Goal: Information Seeking & Learning: Learn about a topic

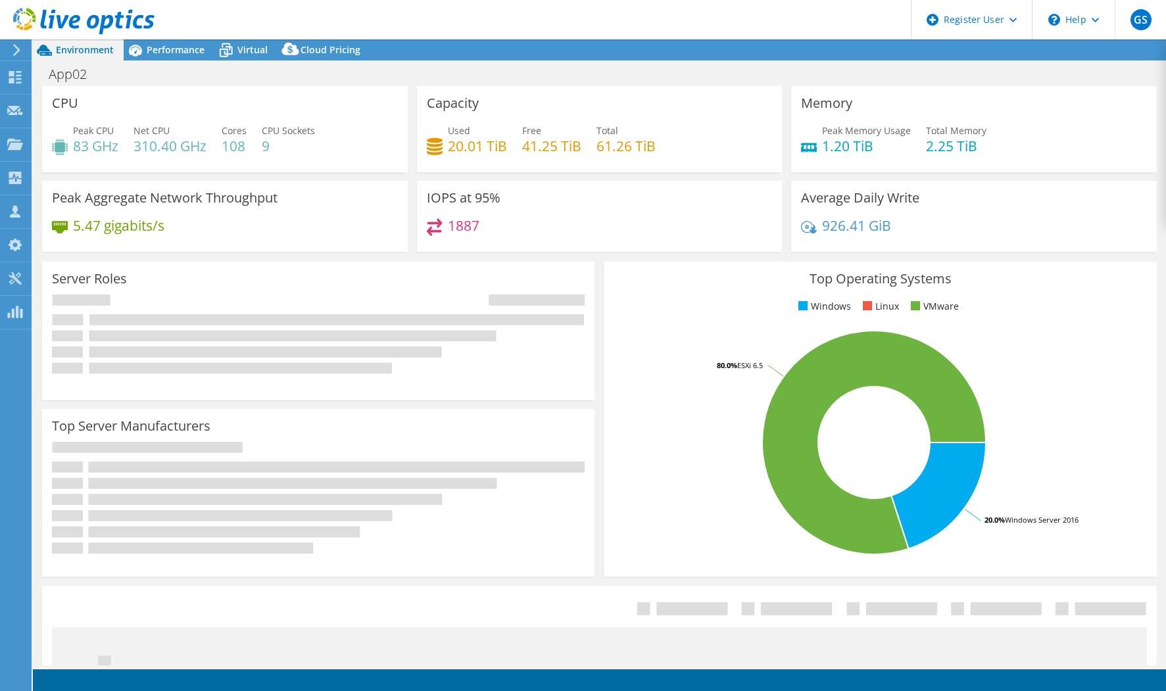
select select "USEast"
select select "USD"
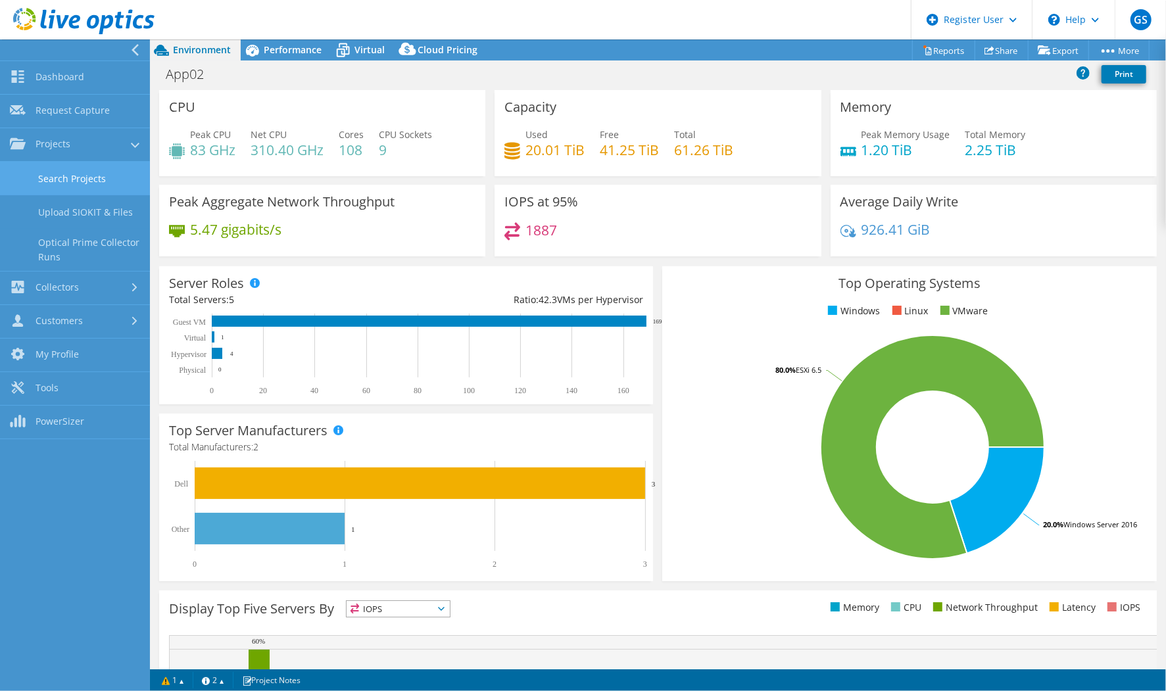
click at [70, 166] on link "Search Projects" at bounding box center [75, 179] width 150 height 34
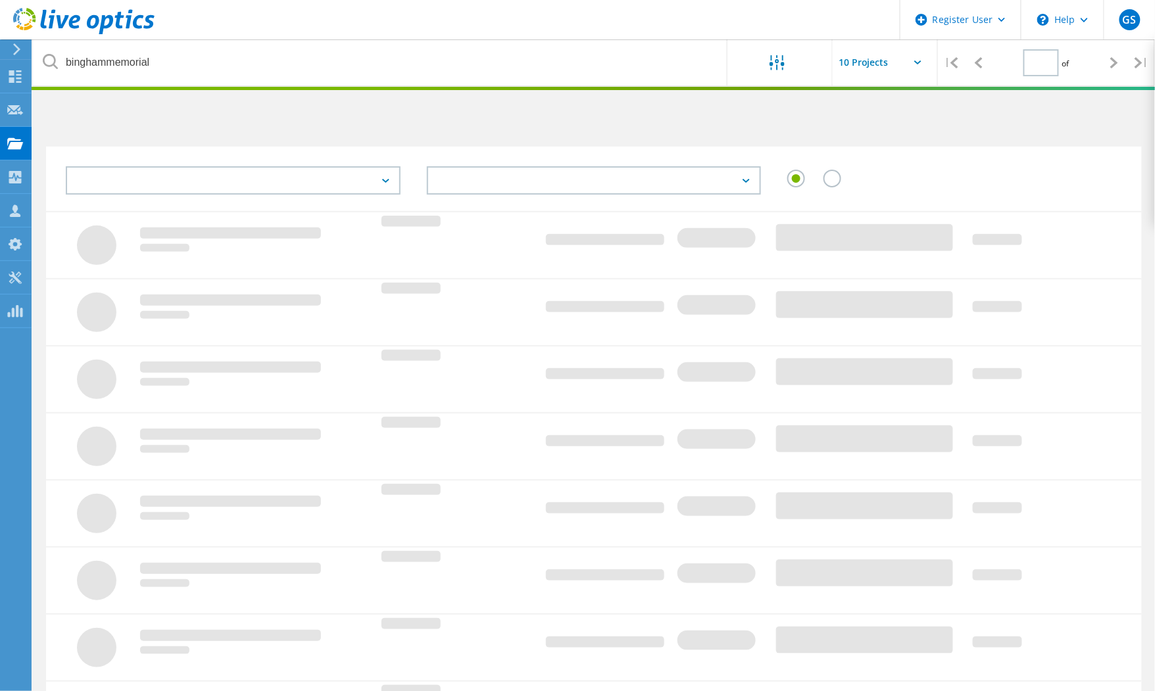
type input "1"
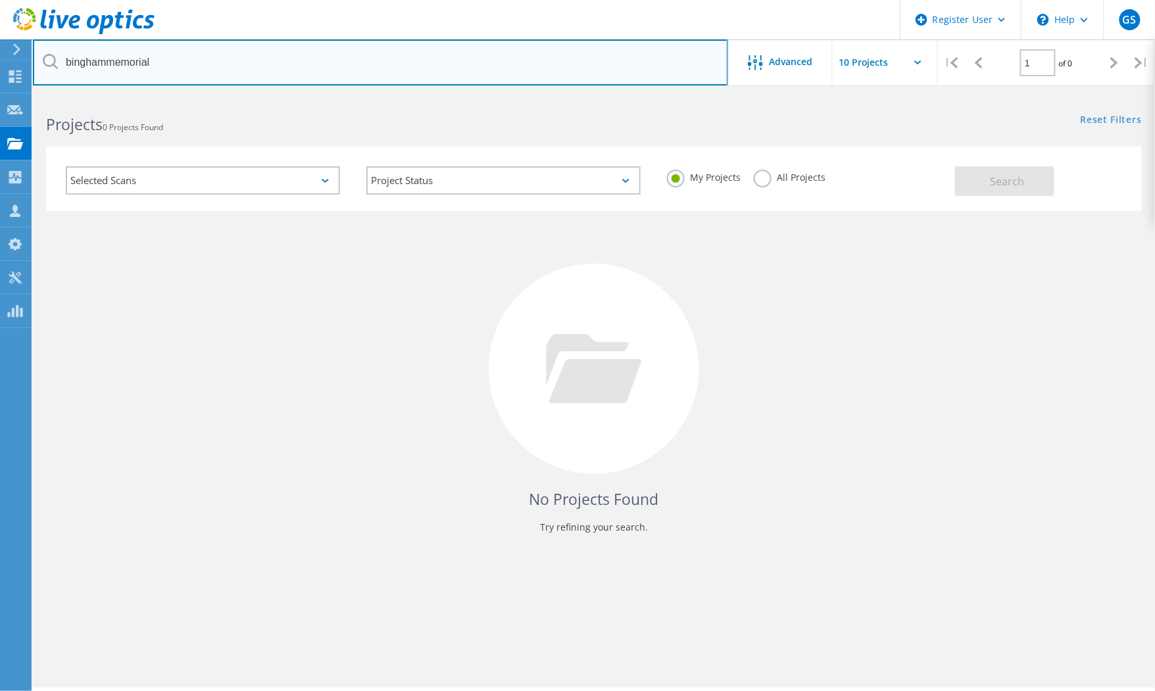
click at [152, 64] on input "binghammemorial" at bounding box center [380, 62] width 695 height 46
type input "[PERSON_NAME]"
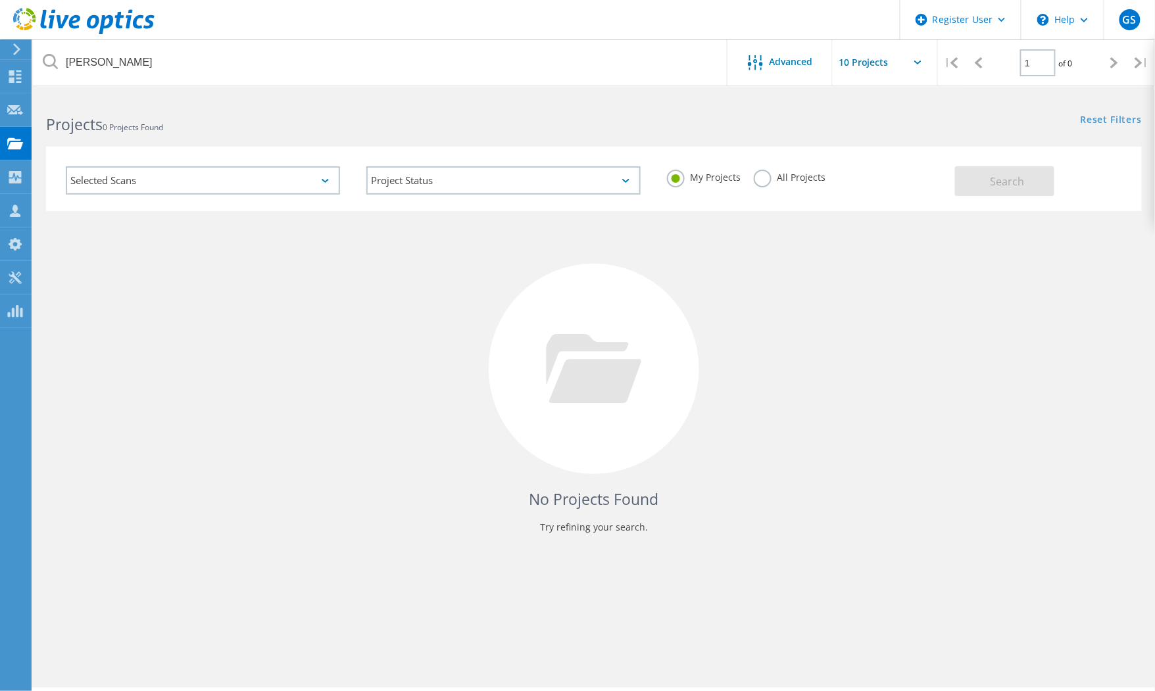
click at [785, 175] on label "All Projects" at bounding box center [790, 176] width 72 height 12
click at [0, 0] on input "All Projects" at bounding box center [0, 0] width 0 height 0
click at [1000, 182] on span "Search" at bounding box center [1007, 181] width 34 height 14
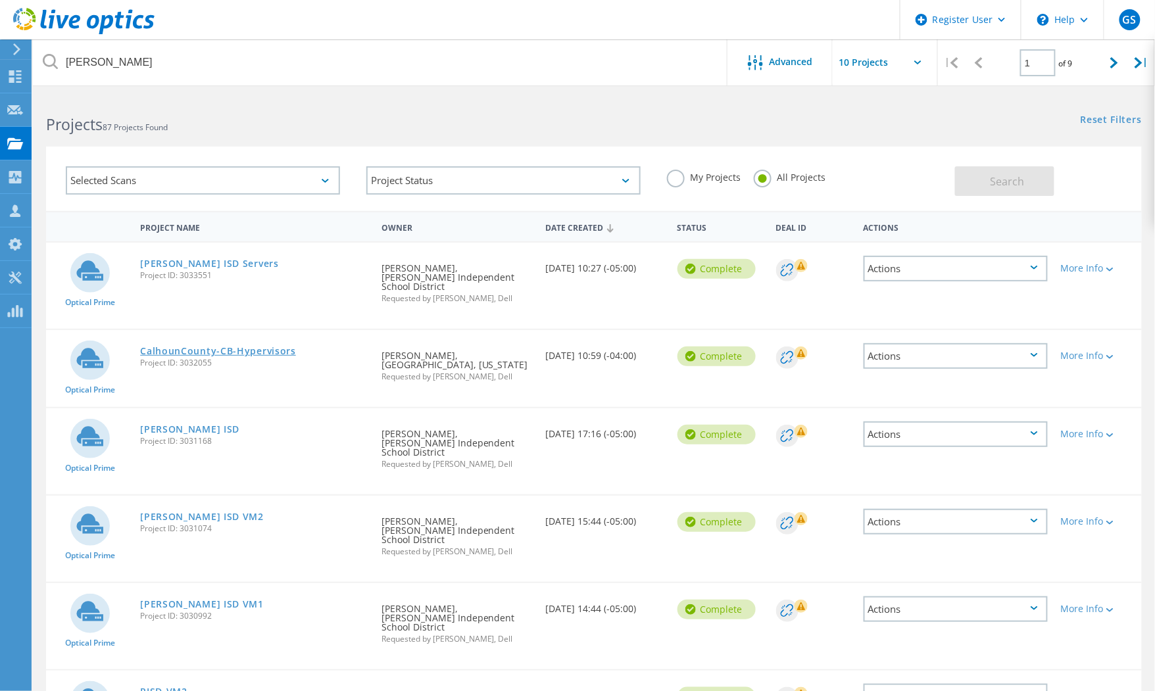
click at [244, 347] on link "CalhounCounty-CB-Hypervisors" at bounding box center [218, 351] width 156 height 9
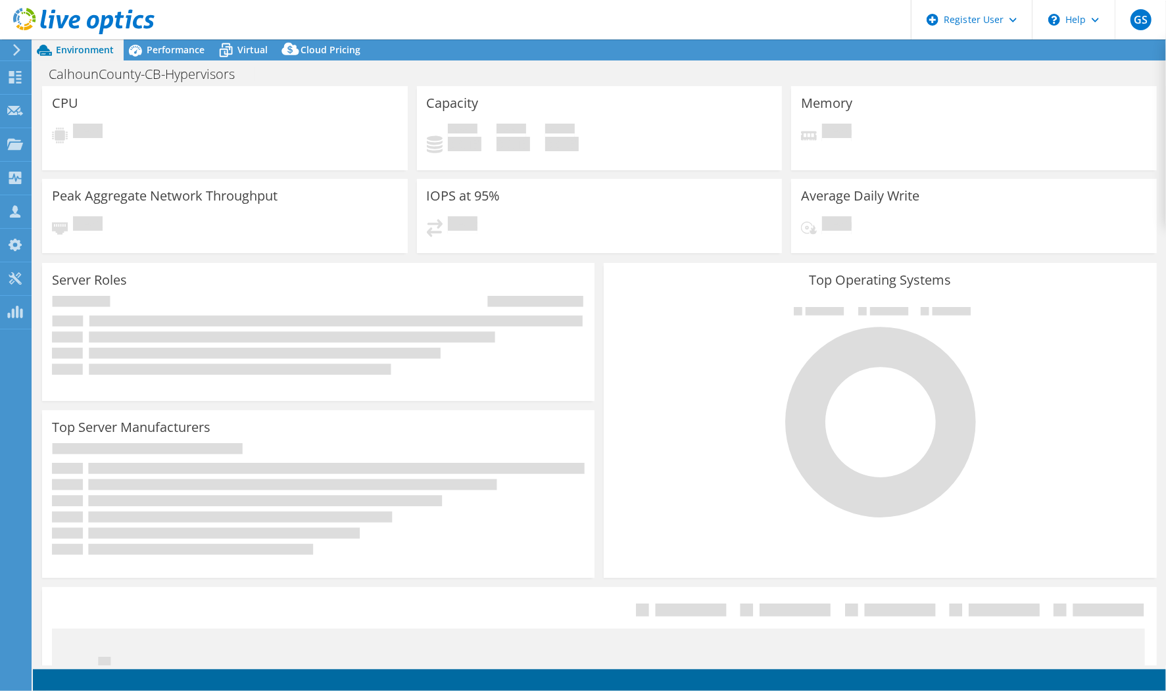
select select "USD"
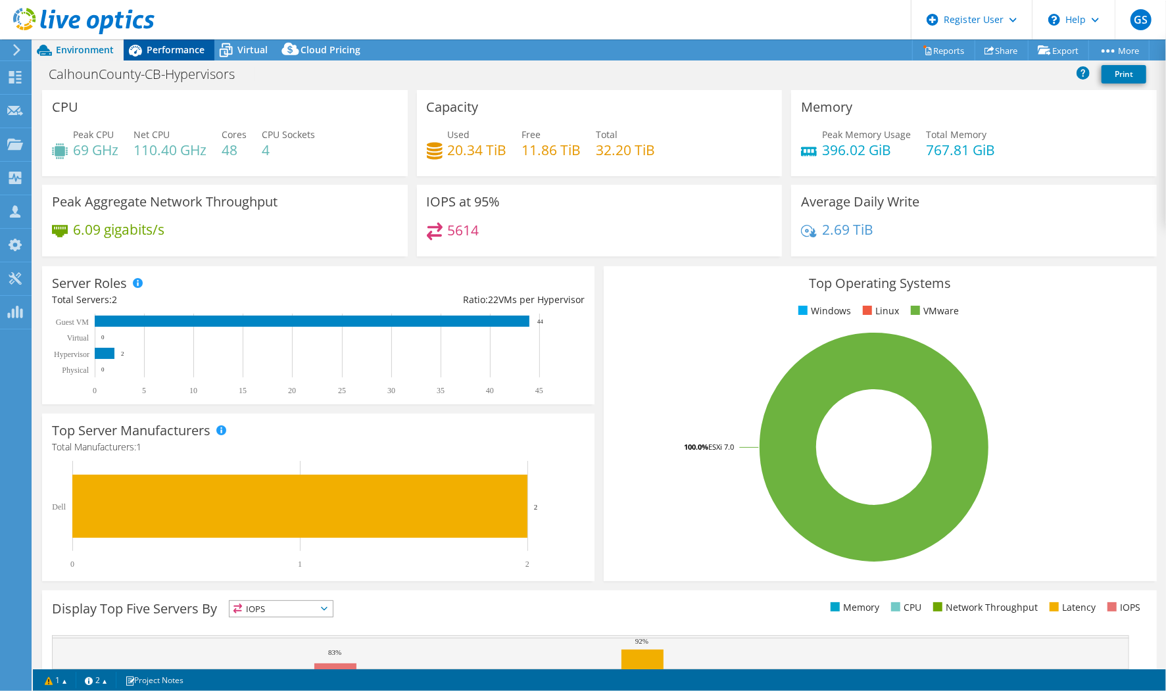
click at [161, 53] on span "Performance" at bounding box center [176, 49] width 58 height 12
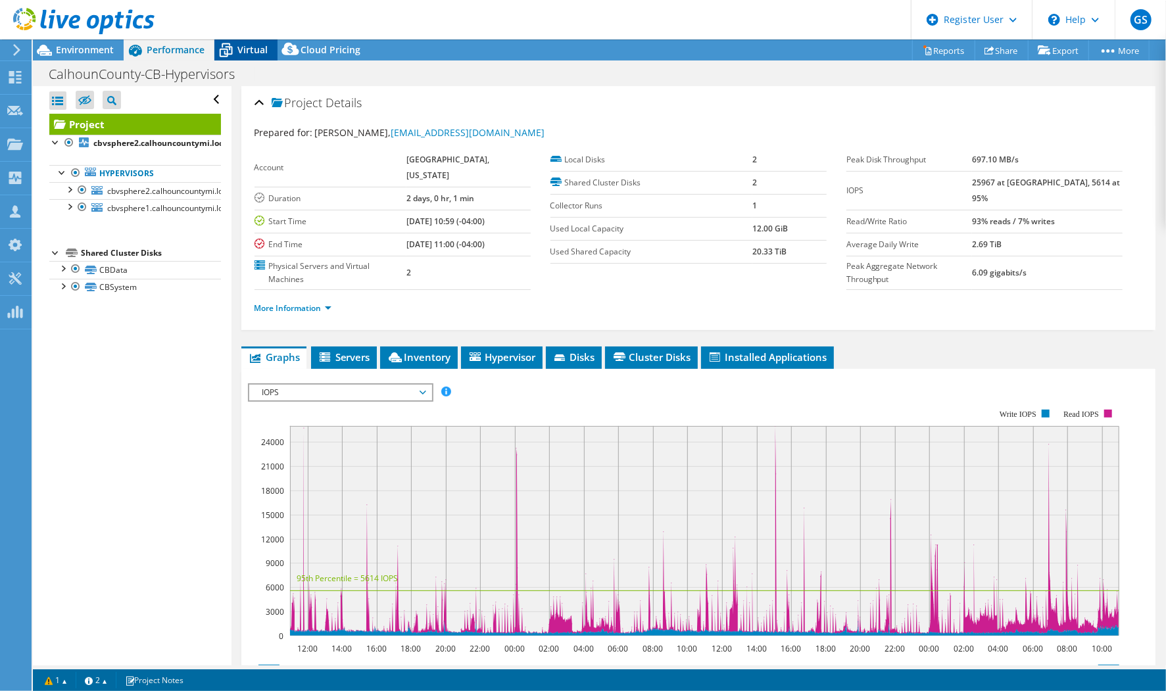
click at [242, 55] on span "Virtual" at bounding box center [252, 49] width 30 height 12
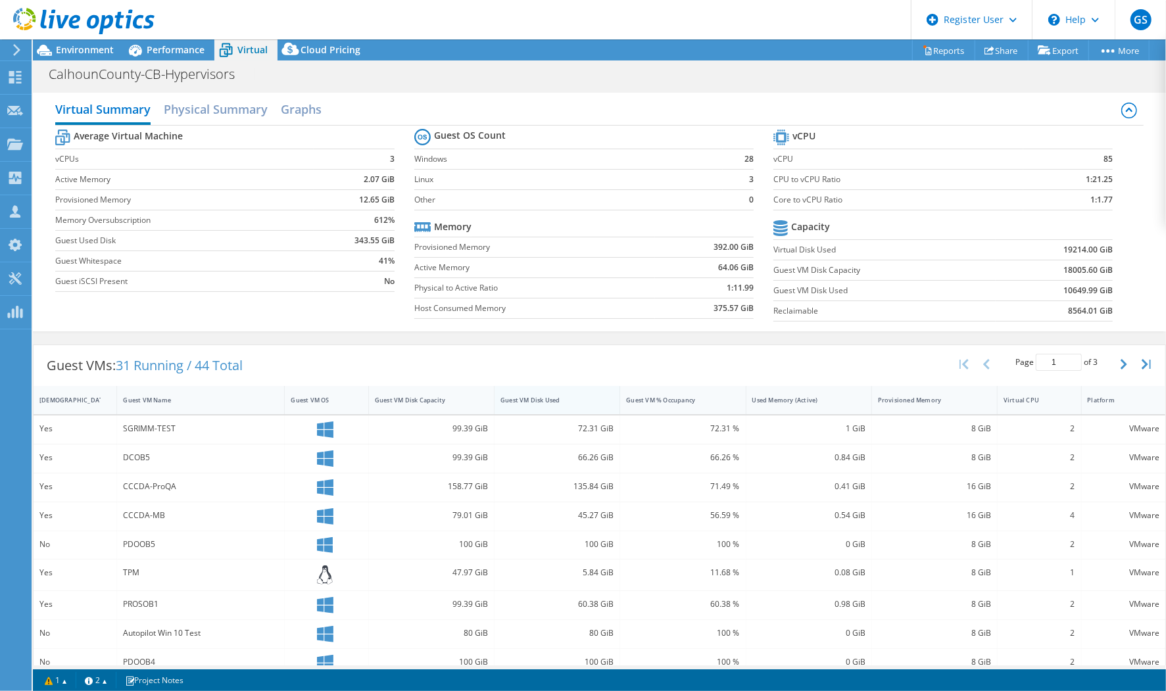
click at [582, 401] on div "Guest VM Disk Used" at bounding box center [549, 400] width 97 height 9
click at [63, 51] on span "Environment" at bounding box center [85, 49] width 58 height 12
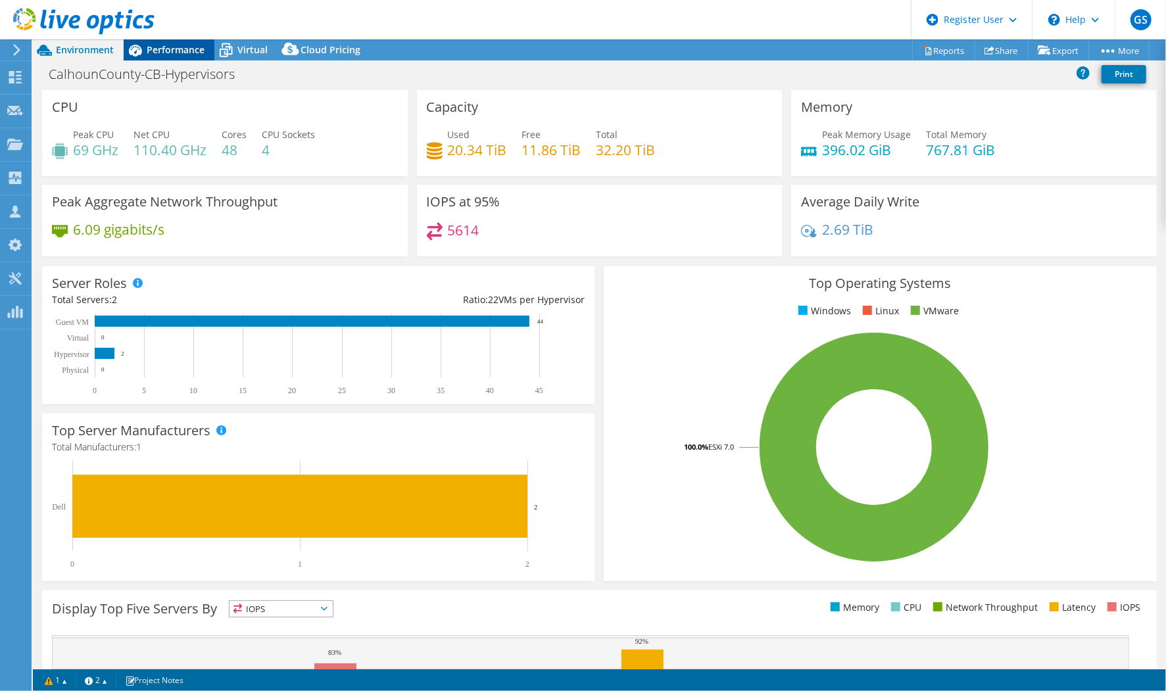
click at [176, 54] on span "Performance" at bounding box center [176, 49] width 58 height 12
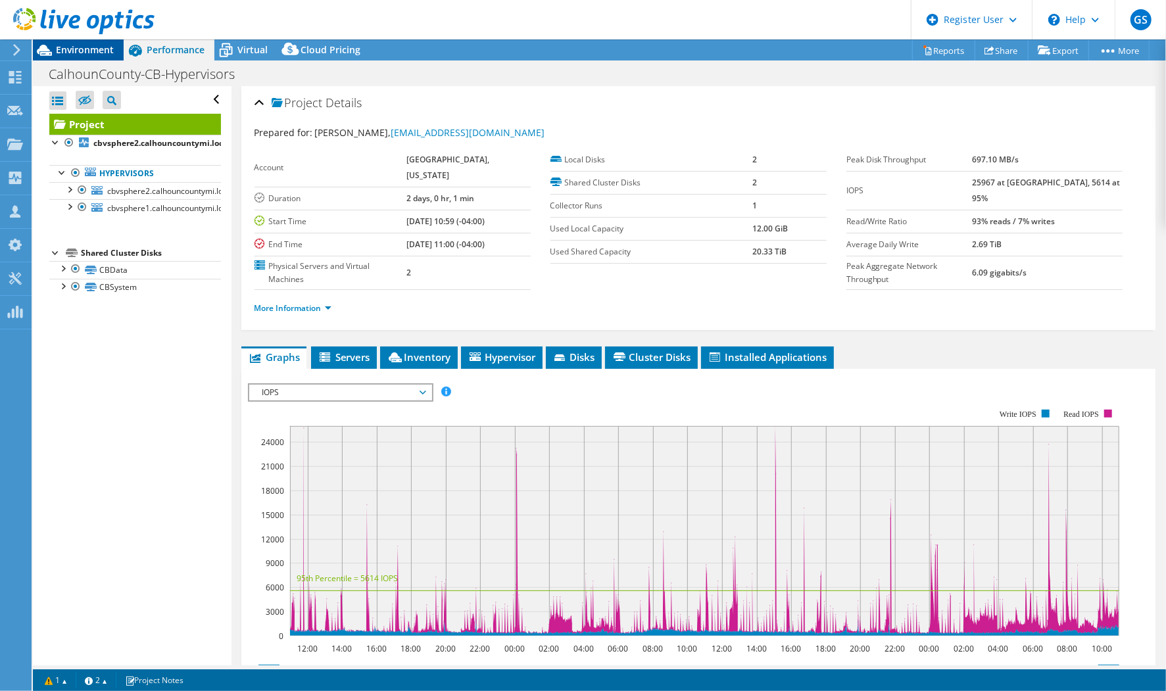
click at [70, 54] on span "Environment" at bounding box center [85, 49] width 58 height 12
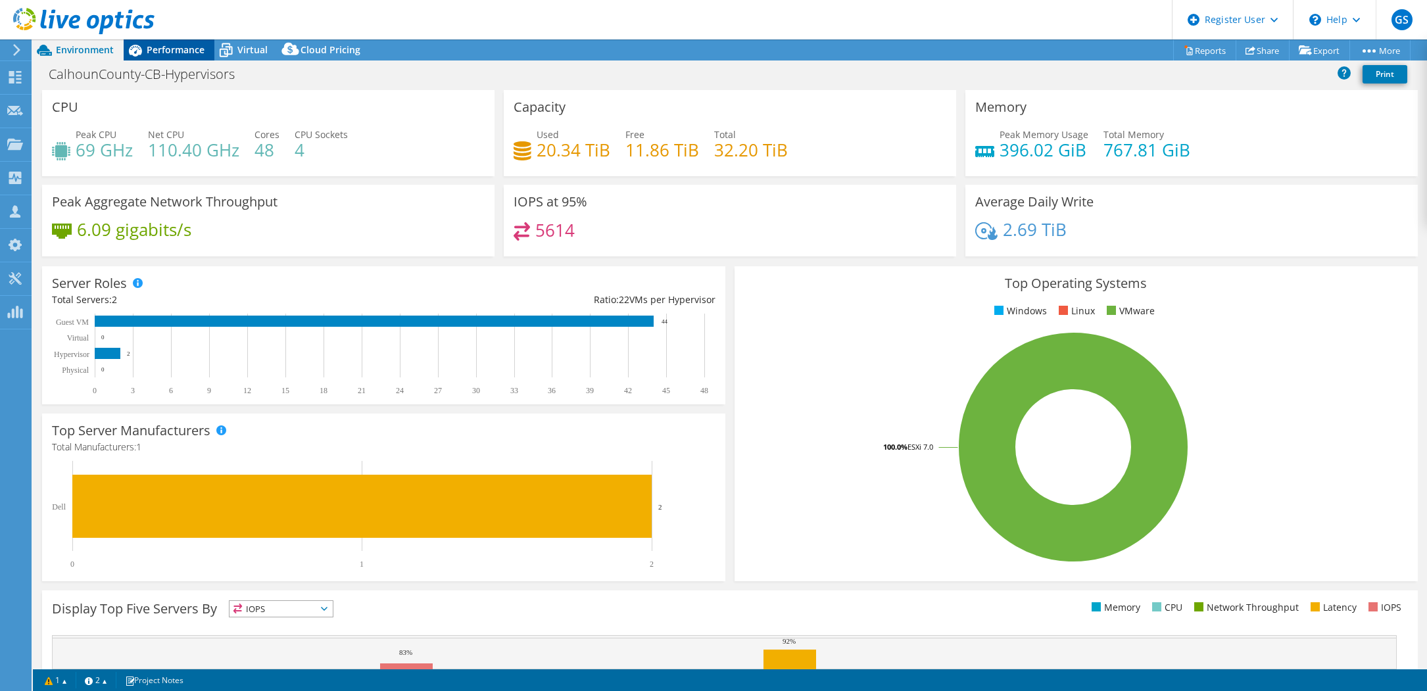
click at [179, 53] on span "Performance" at bounding box center [176, 49] width 58 height 12
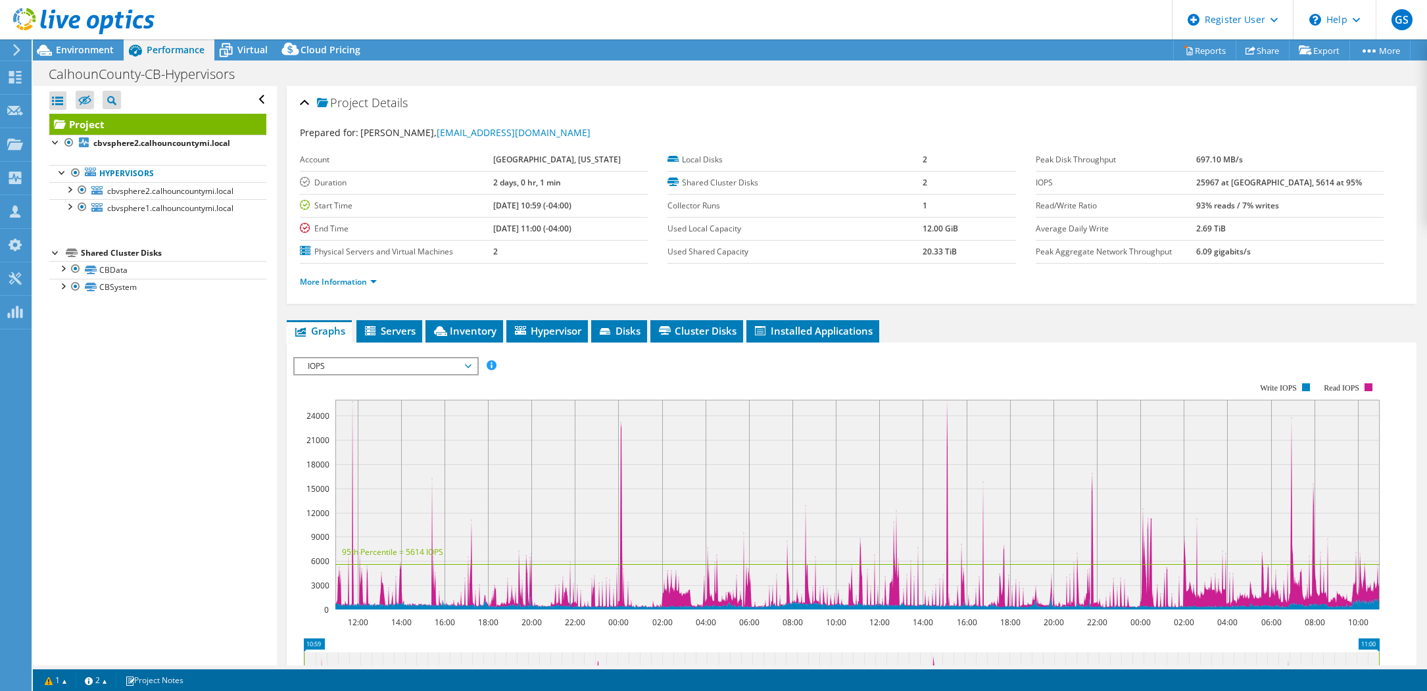
click at [400, 364] on span "IOPS" at bounding box center [385, 366] width 169 height 16
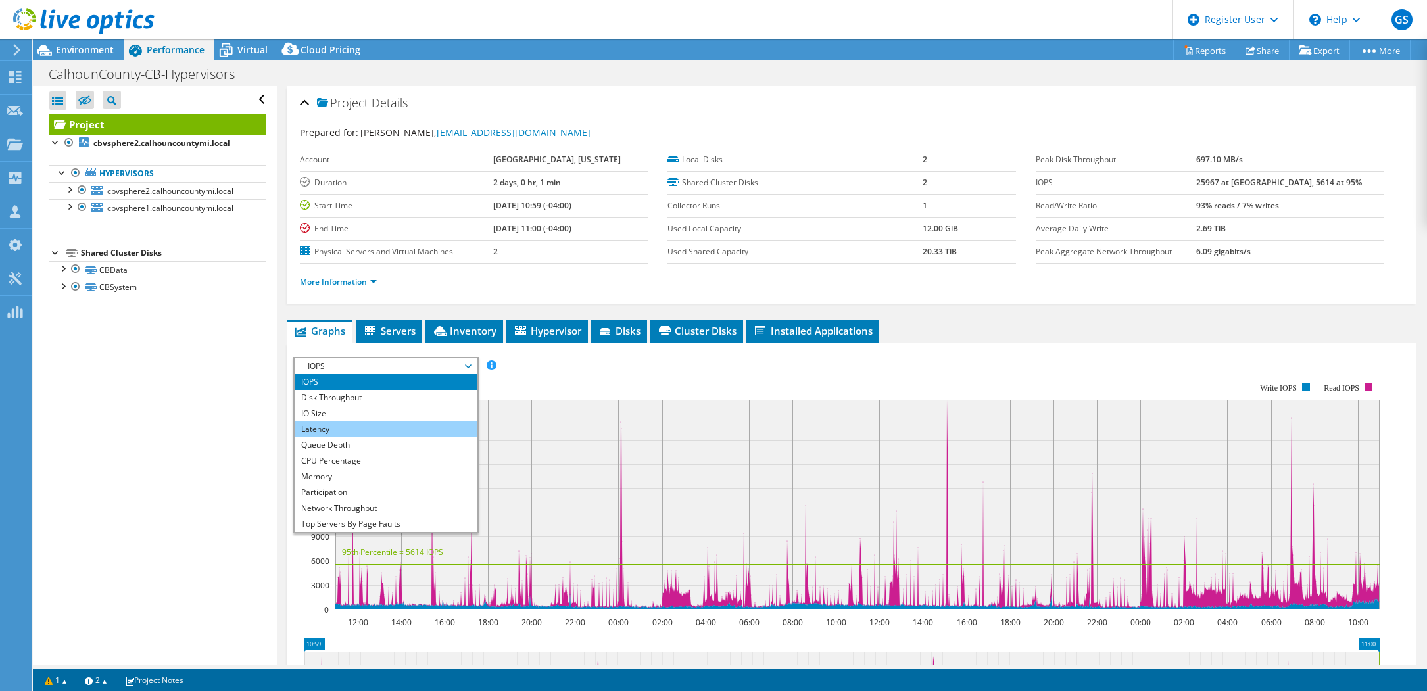
click at [334, 428] on li "Latency" at bounding box center [386, 430] width 182 height 16
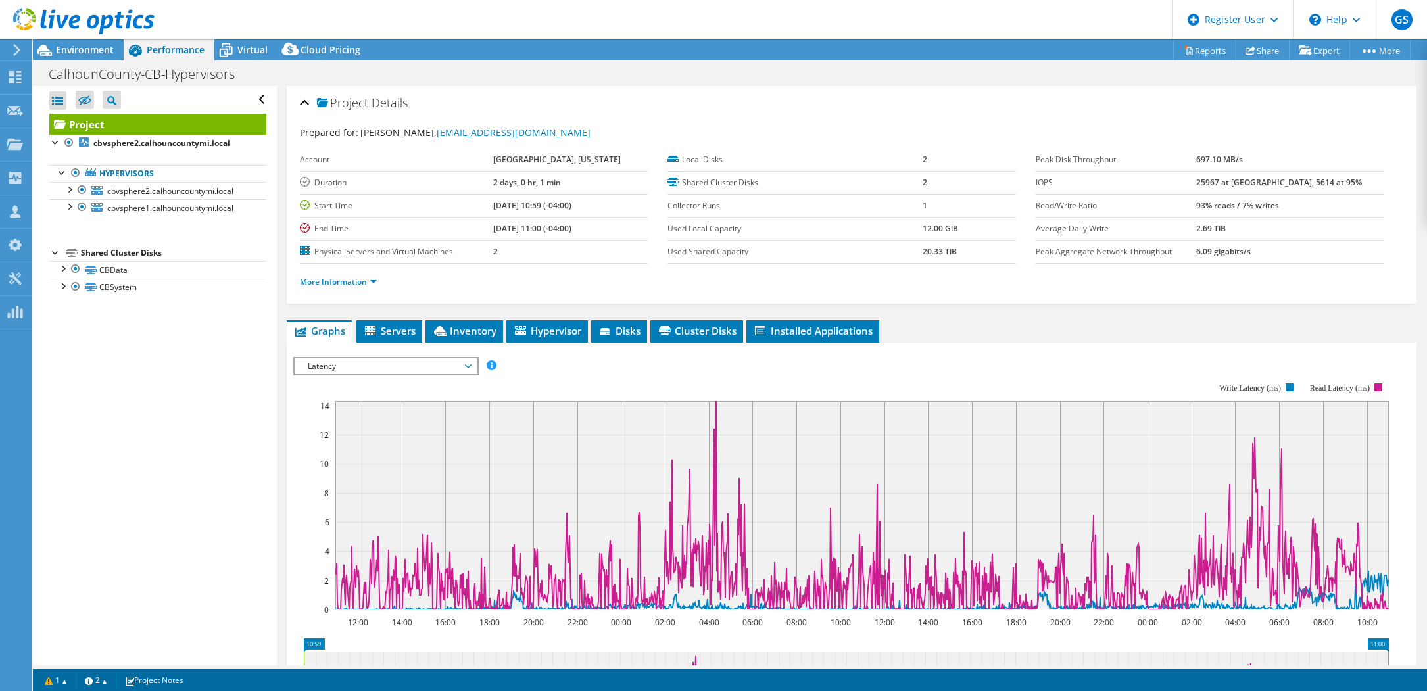
click at [396, 359] on span "Latency" at bounding box center [385, 366] width 169 height 16
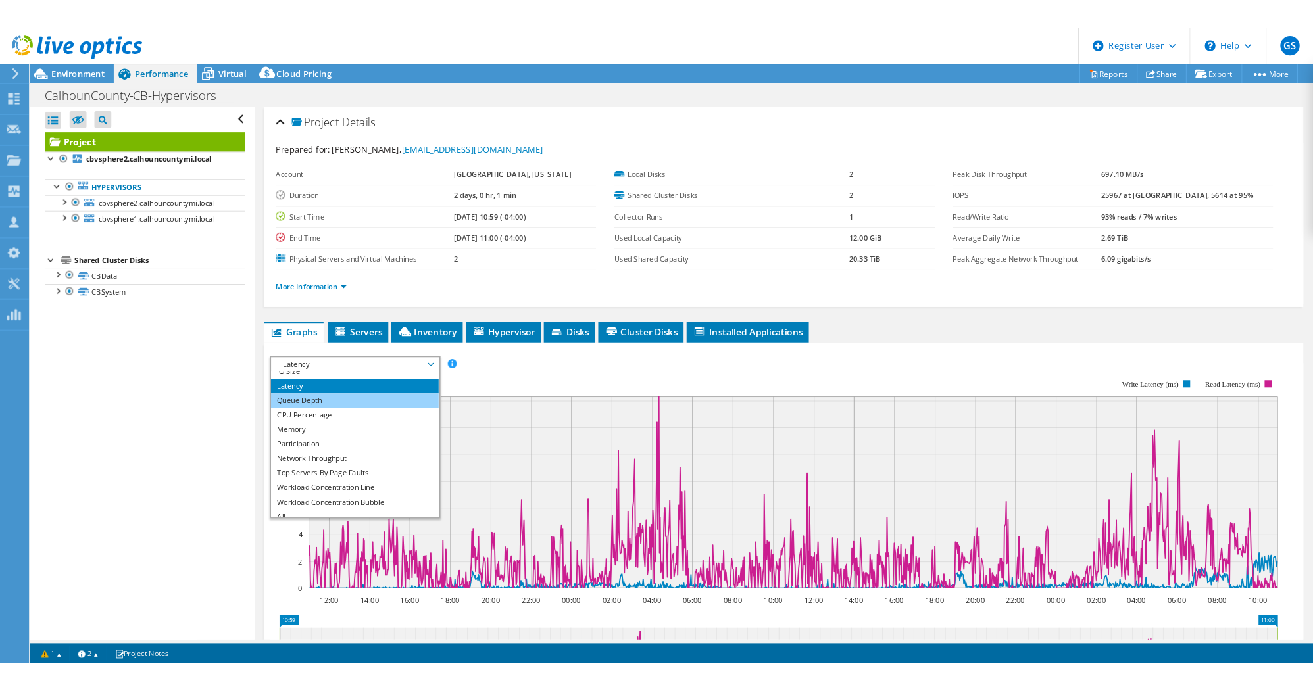
scroll to position [47, 0]
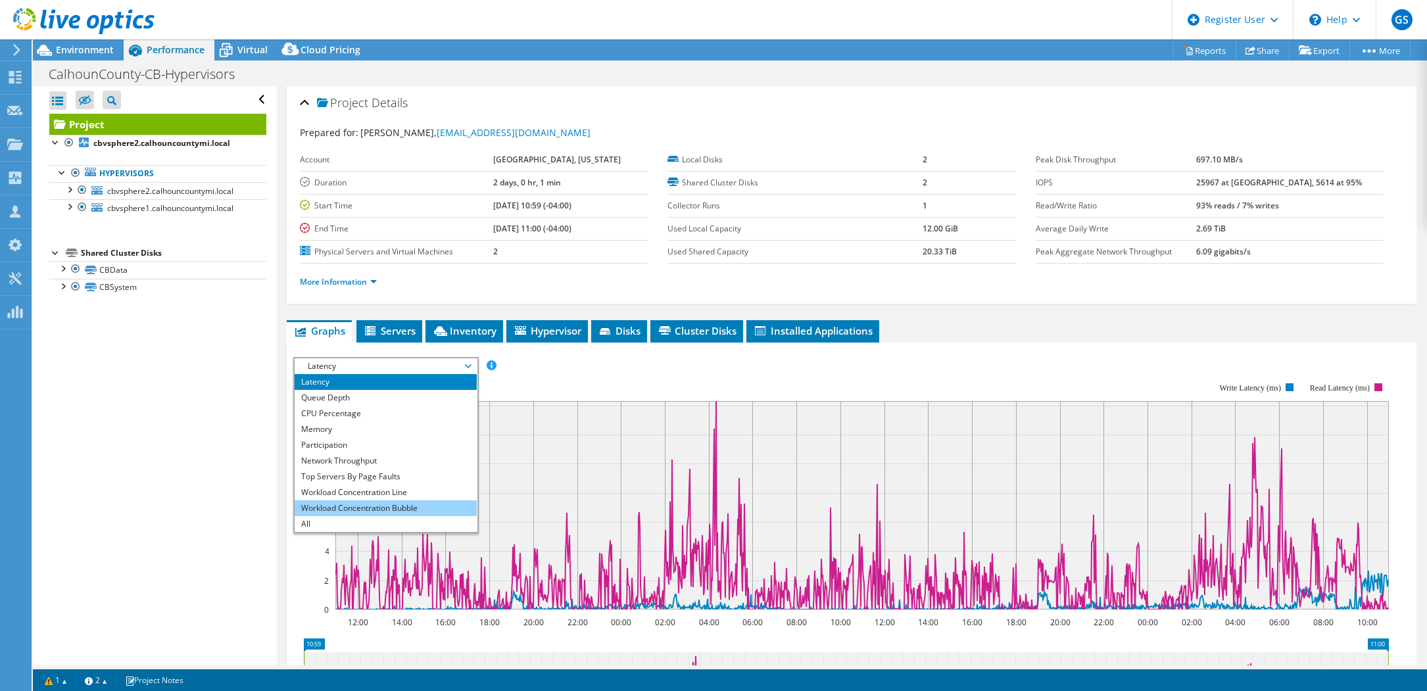
click at [360, 505] on li "Workload Concentration Bubble" at bounding box center [386, 509] width 182 height 16
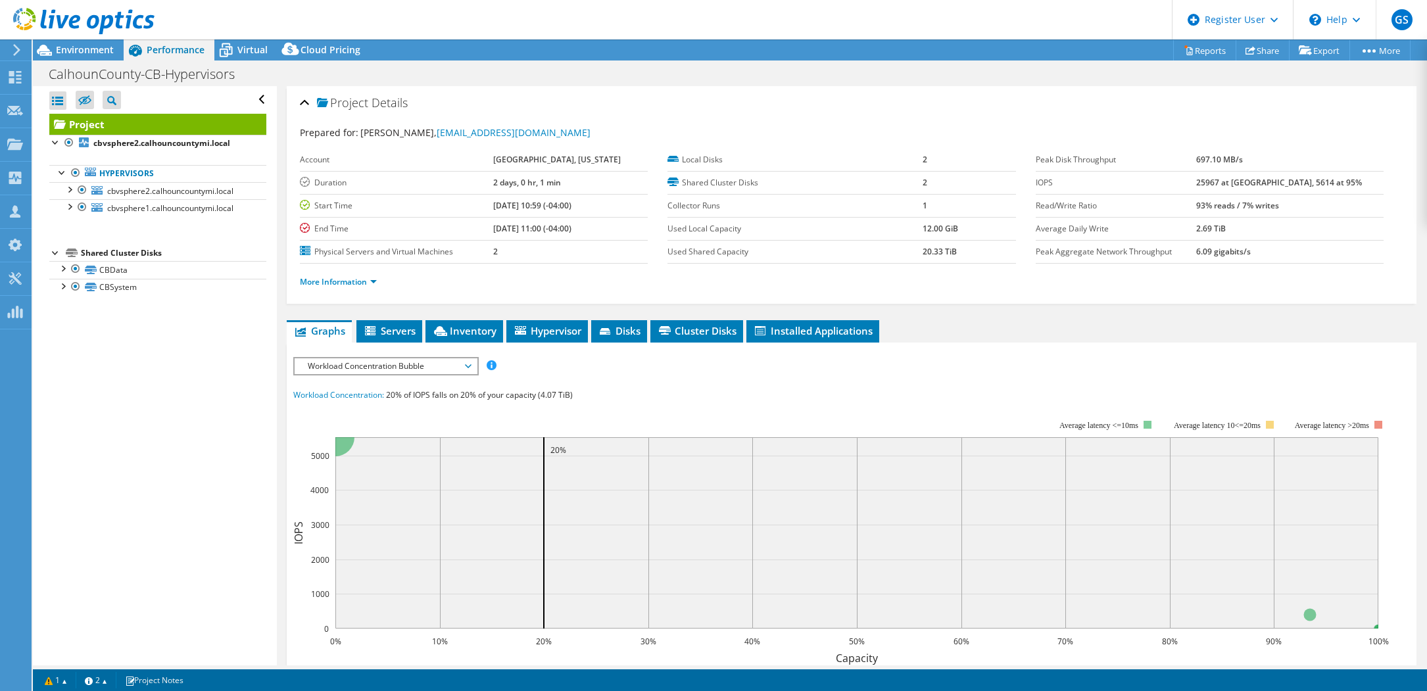
click at [385, 369] on span "Workload Concentration Bubble" at bounding box center [385, 366] width 169 height 16
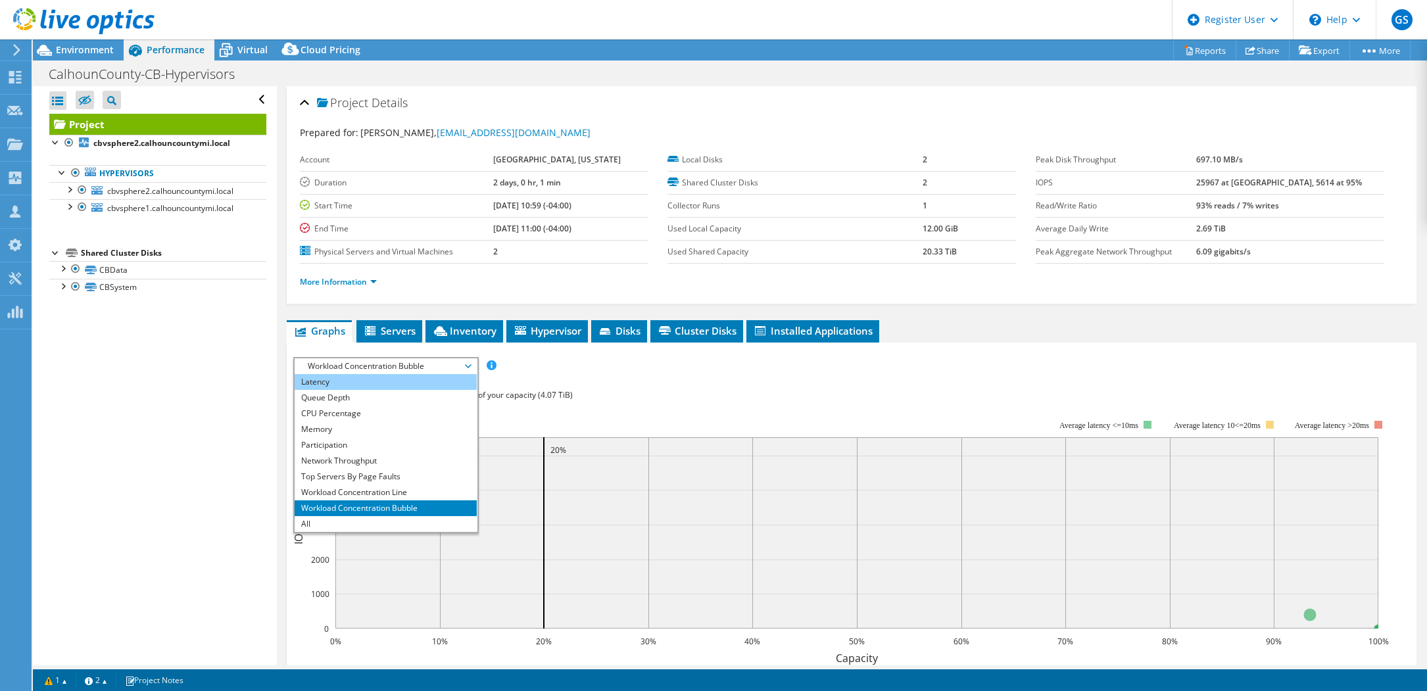
click at [332, 381] on li "Latency" at bounding box center [386, 382] width 182 height 16
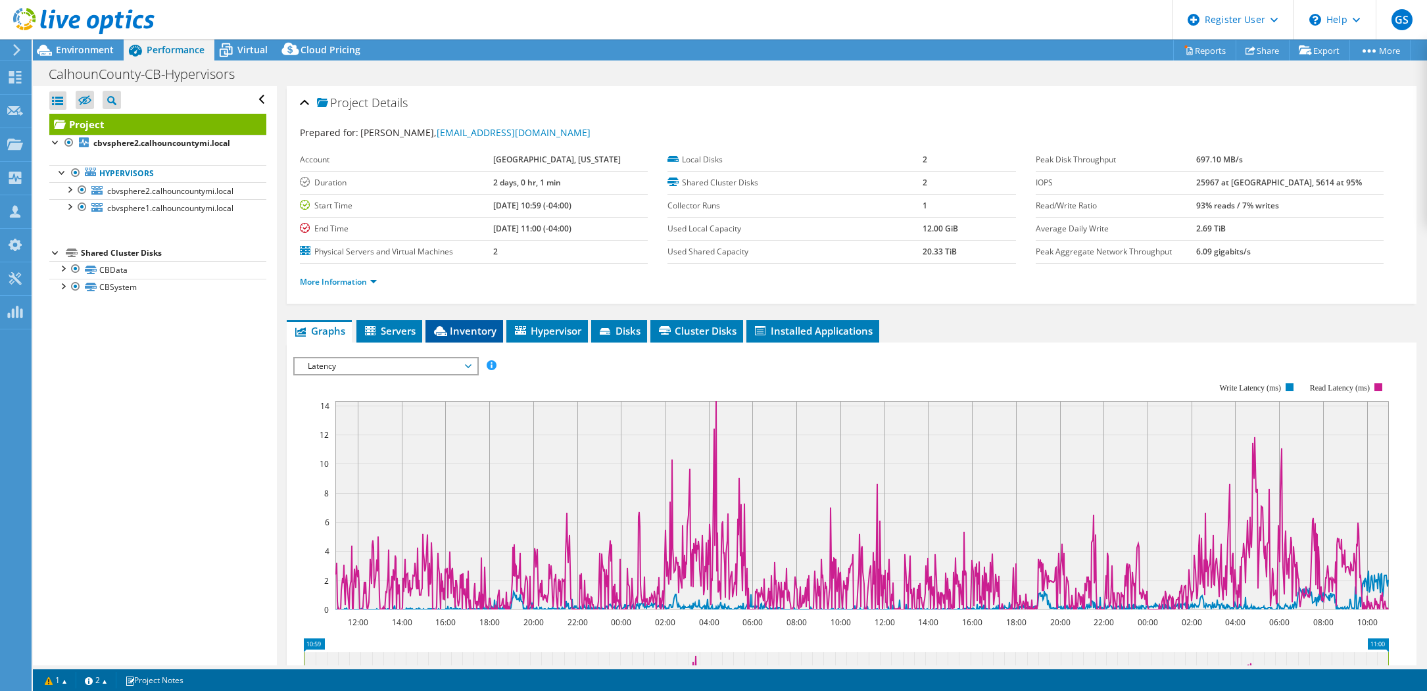
click at [479, 326] on span "Inventory" at bounding box center [464, 330] width 64 height 13
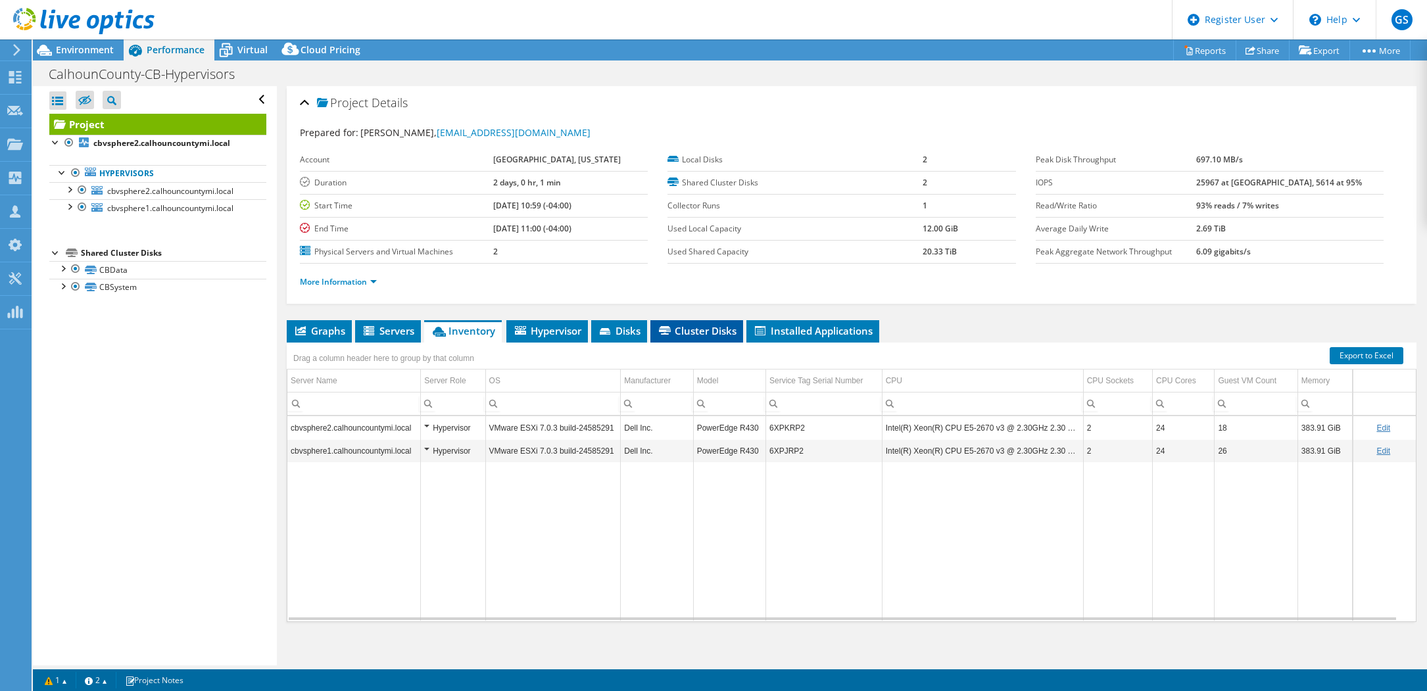
click at [685, 332] on span "Cluster Disks" at bounding box center [697, 330] width 80 height 13
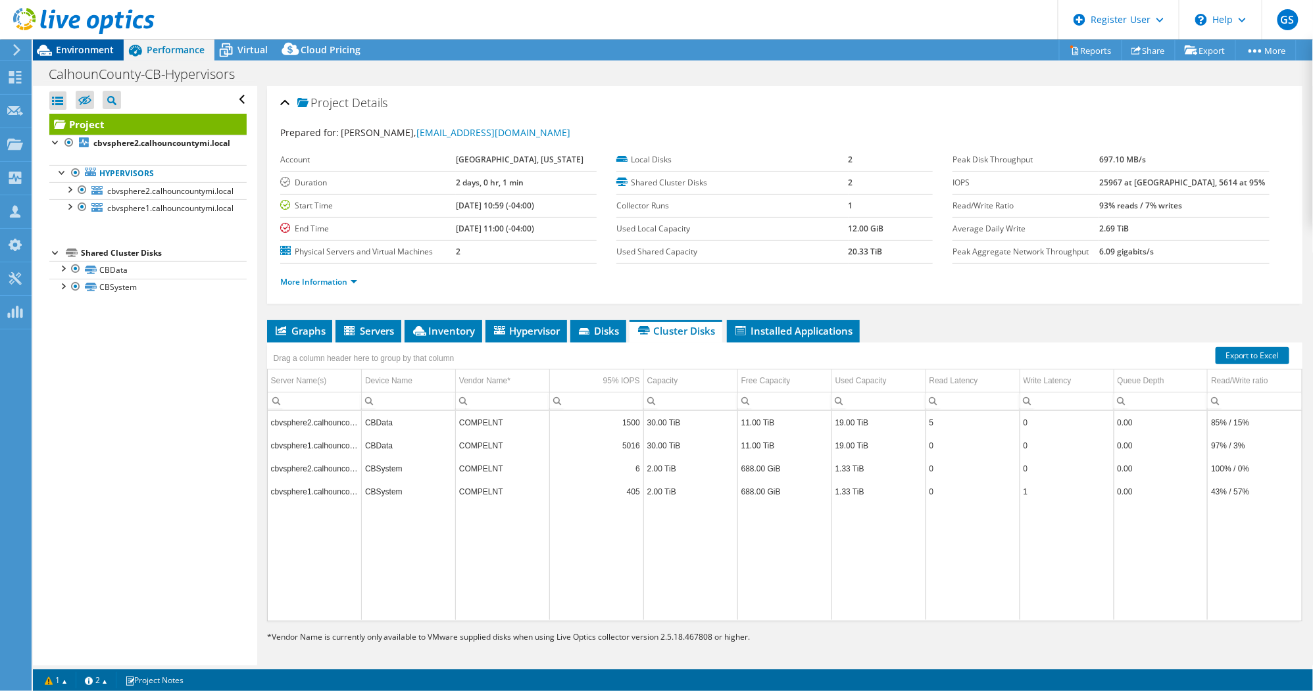
drag, startPoint x: 76, startPoint y: 49, endPoint x: 180, endPoint y: 62, distance: 104.2
click at [76, 49] on span "Environment" at bounding box center [85, 49] width 58 height 12
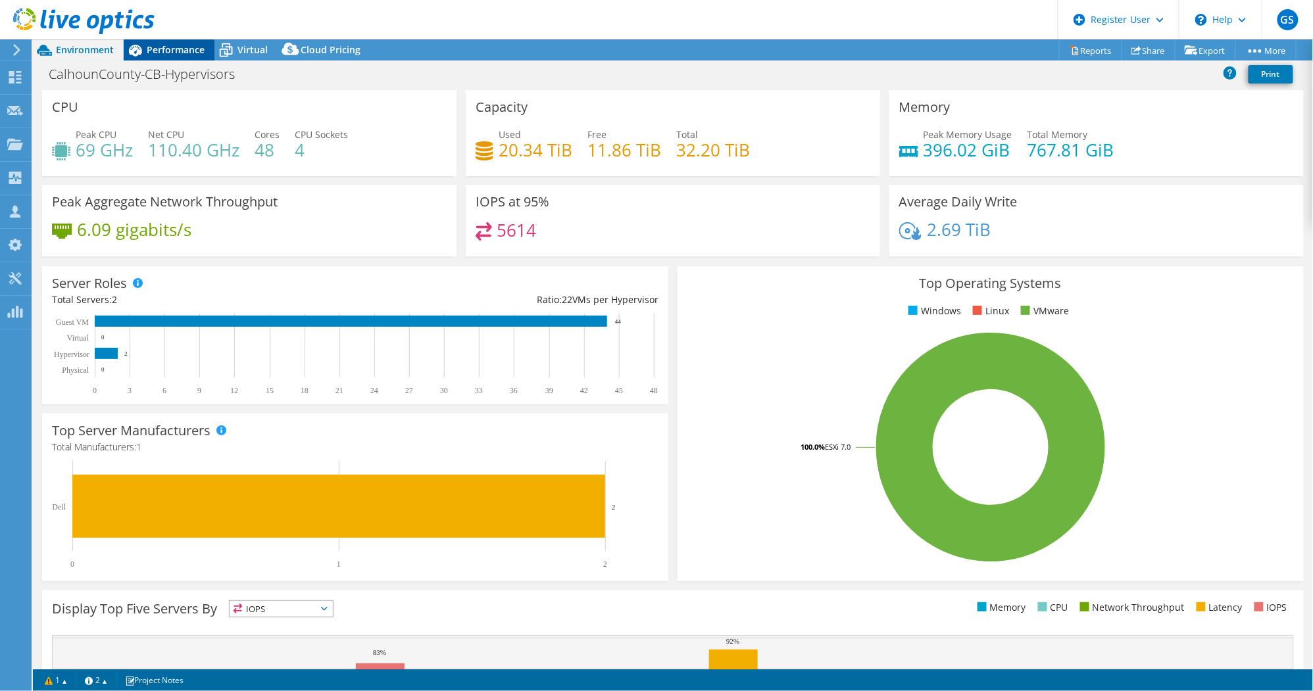
click at [165, 49] on span "Performance" at bounding box center [176, 49] width 58 height 12
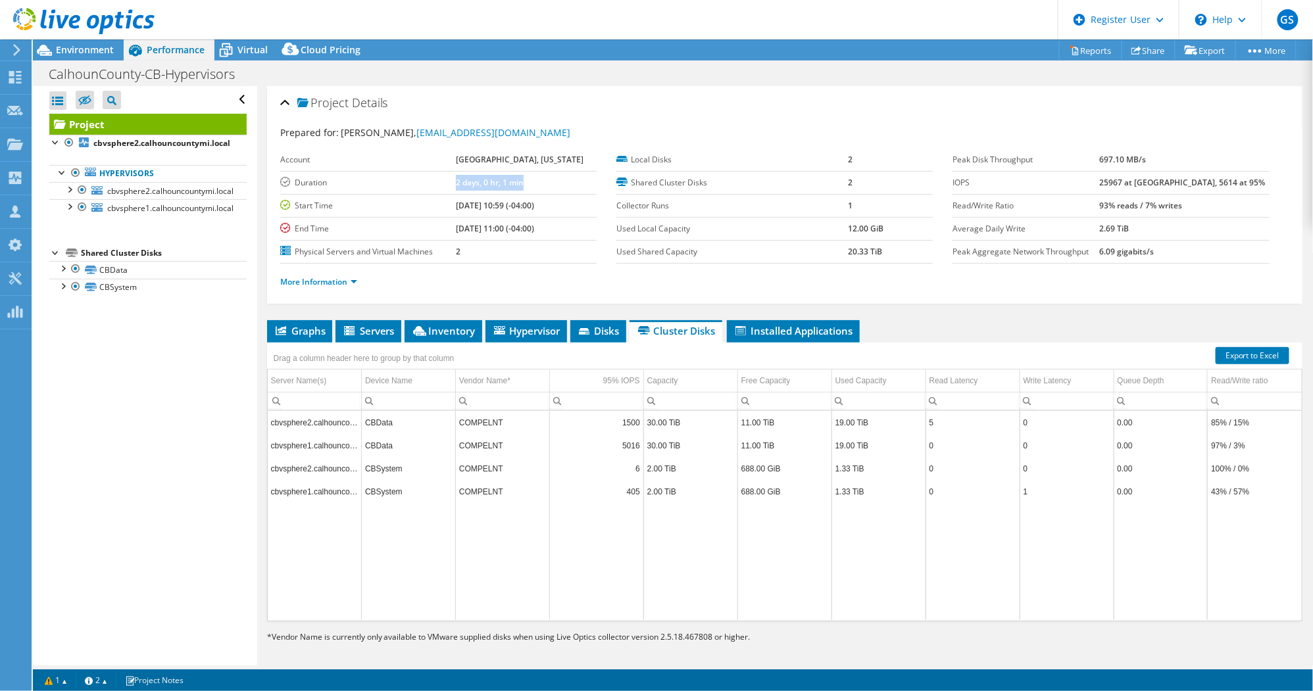
drag, startPoint x: 457, startPoint y: 183, endPoint x: 534, endPoint y: 180, distance: 77.0
click at [534, 180] on tr "Duration 2 days, 0 hr, 1 min" at bounding box center [438, 182] width 316 height 23
drag, startPoint x: 534, startPoint y: 180, endPoint x: 497, endPoint y: 187, distance: 38.3
click at [497, 187] on td "2 days, 0 hr, 1 min" at bounding box center [526, 182] width 141 height 23
drag, startPoint x: 299, startPoint y: 329, endPoint x: 316, endPoint y: 316, distance: 21.7
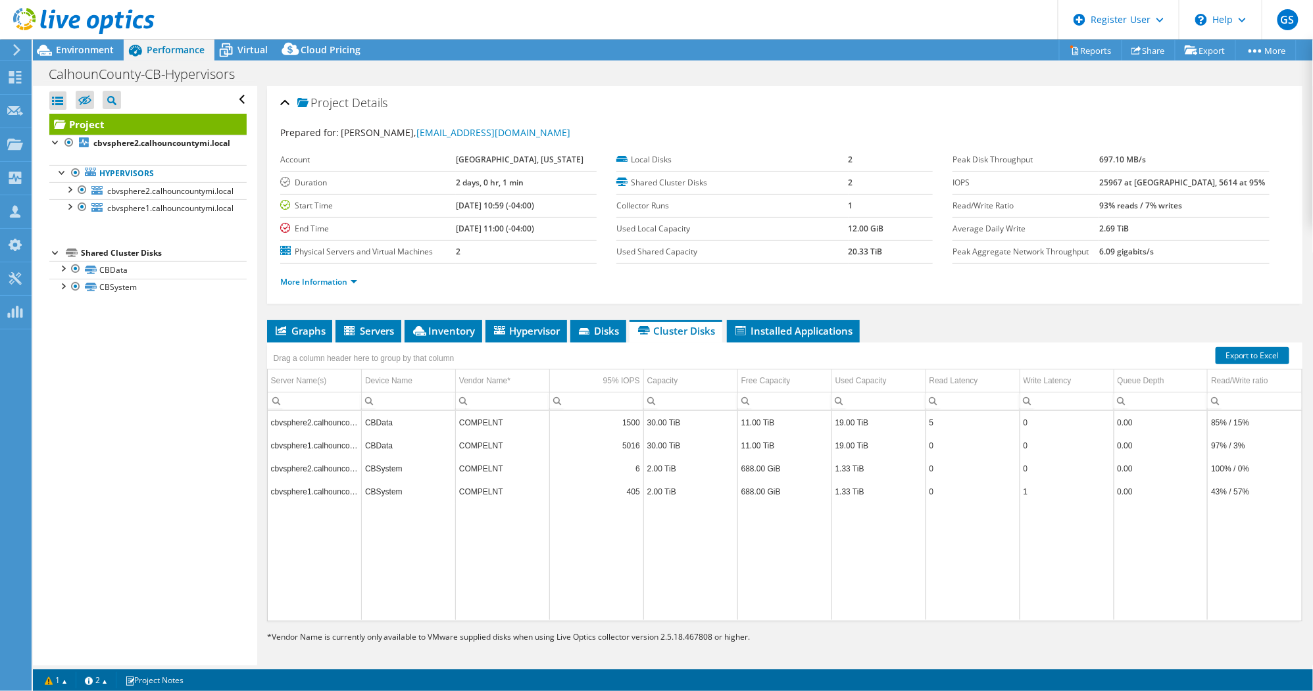
click at [299, 329] on span "Graphs" at bounding box center [300, 330] width 52 height 13
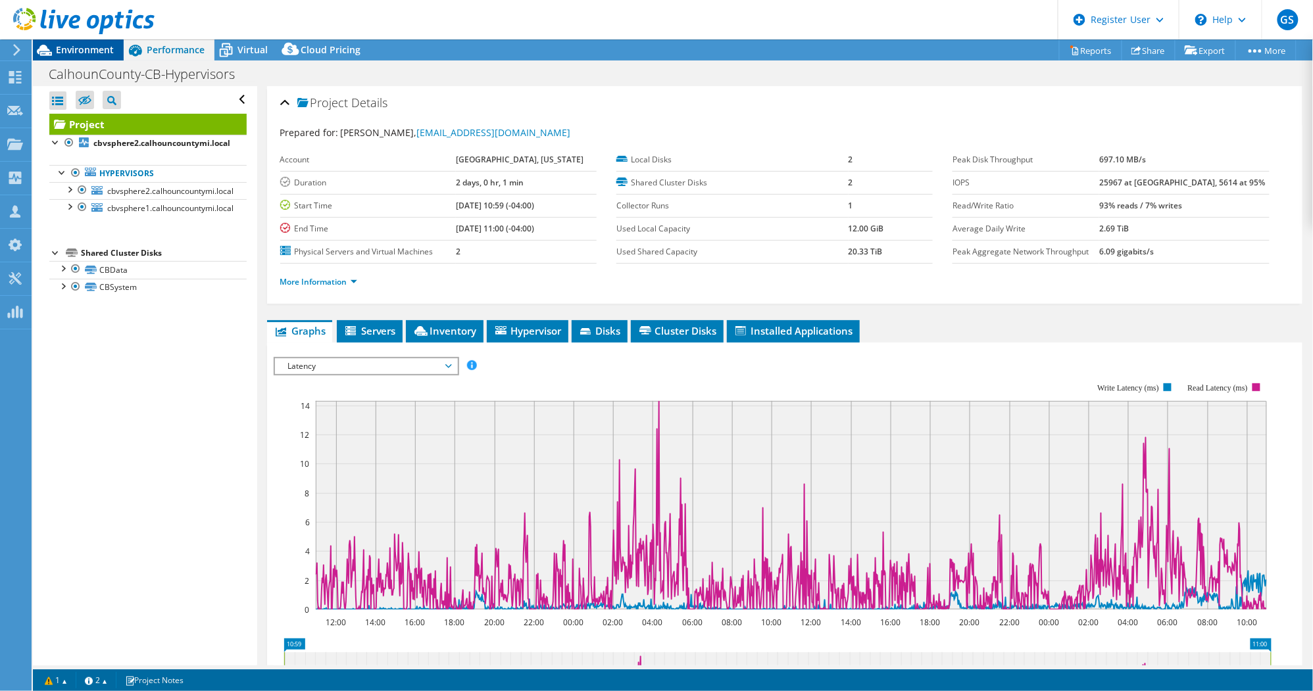
click at [89, 49] on span "Environment" at bounding box center [85, 49] width 58 height 12
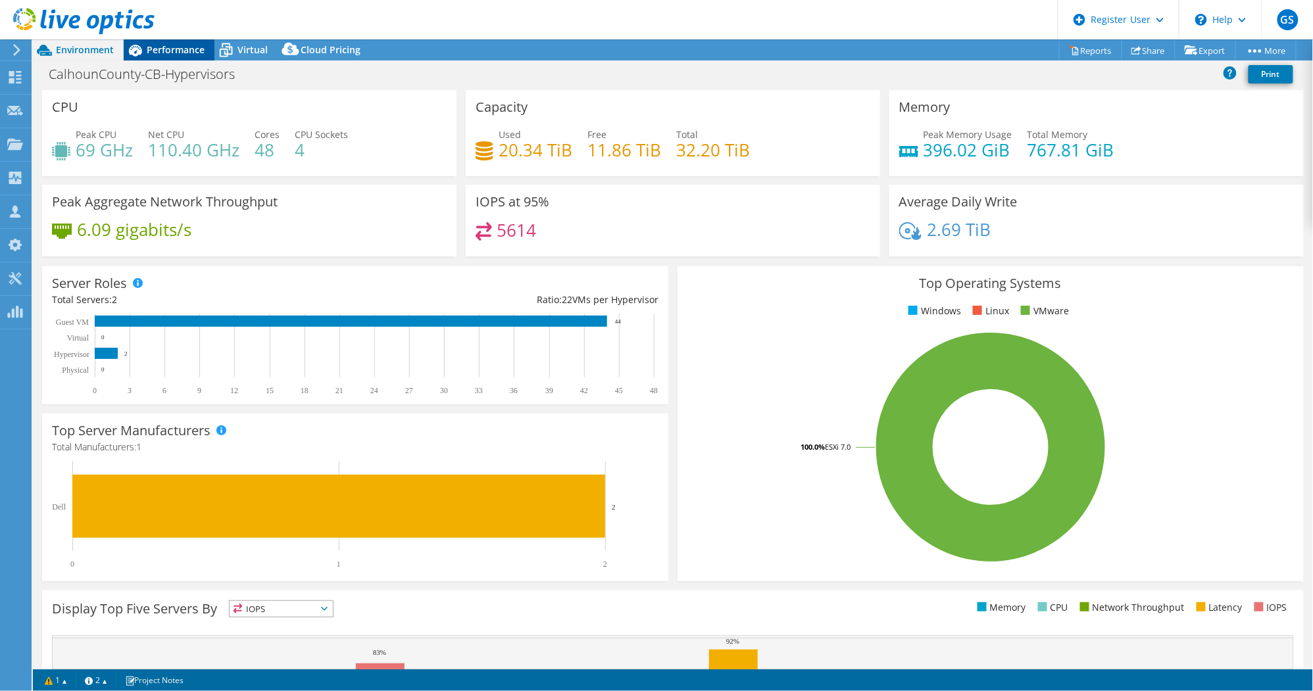
click at [171, 49] on span "Performance" at bounding box center [176, 49] width 58 height 12
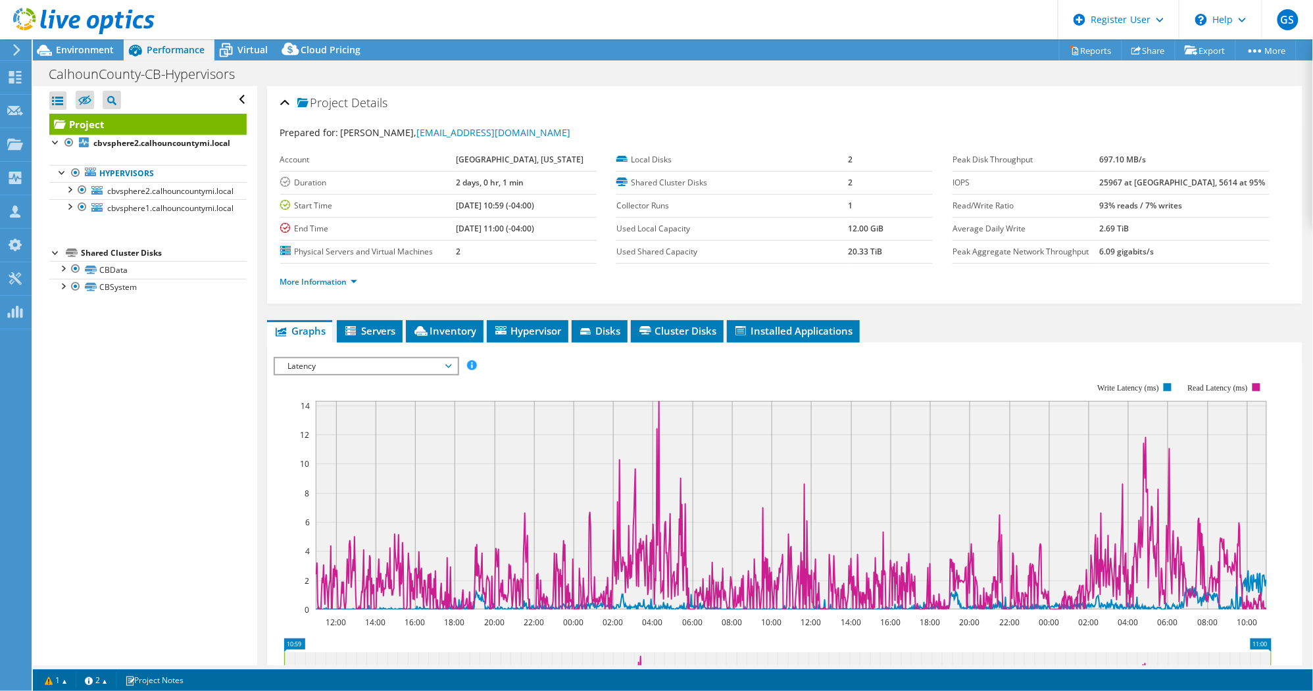
drag, startPoint x: 1125, startPoint y: 182, endPoint x: 1149, endPoint y: 182, distance: 24.3
click at [1149, 182] on tr "IOPS 25967 at [GEOGRAPHIC_DATA], 5614 at 95%" at bounding box center [1110, 182] width 316 height 23
drag, startPoint x: 1149, startPoint y: 182, endPoint x: 1133, endPoint y: 178, distance: 16.9
click at [1133, 178] on b "25967 at [GEOGRAPHIC_DATA], 5614 at 95%" at bounding box center [1182, 182] width 166 height 11
click at [350, 358] on span "Latency" at bounding box center [366, 366] width 169 height 16
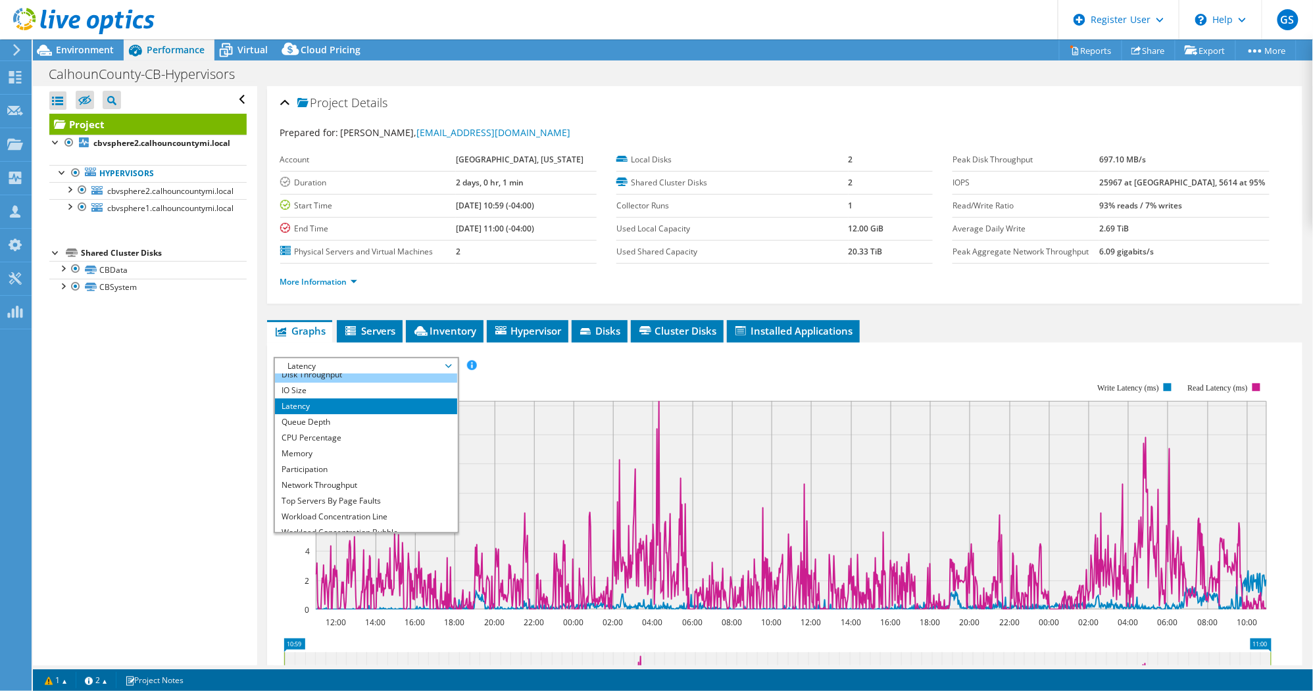
scroll to position [0, 0]
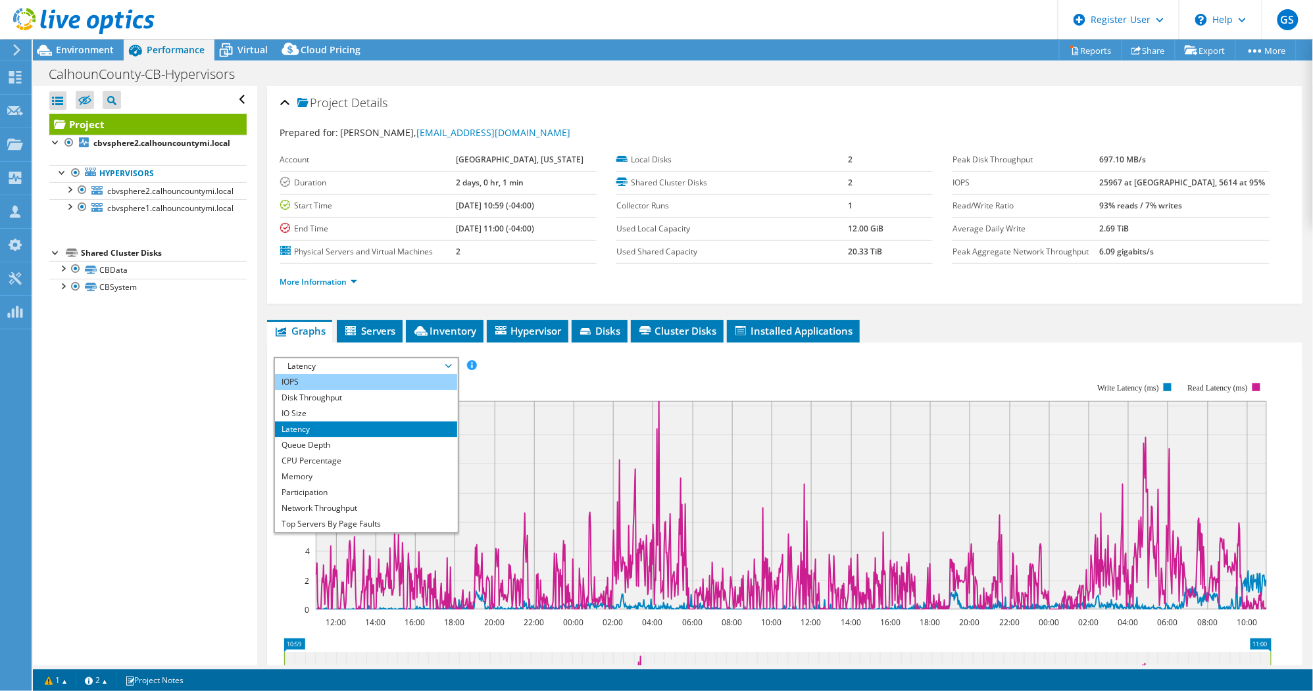
drag, startPoint x: 282, startPoint y: 380, endPoint x: 351, endPoint y: 383, distance: 69.8
click at [282, 380] on li "IOPS" at bounding box center [366, 382] width 182 height 16
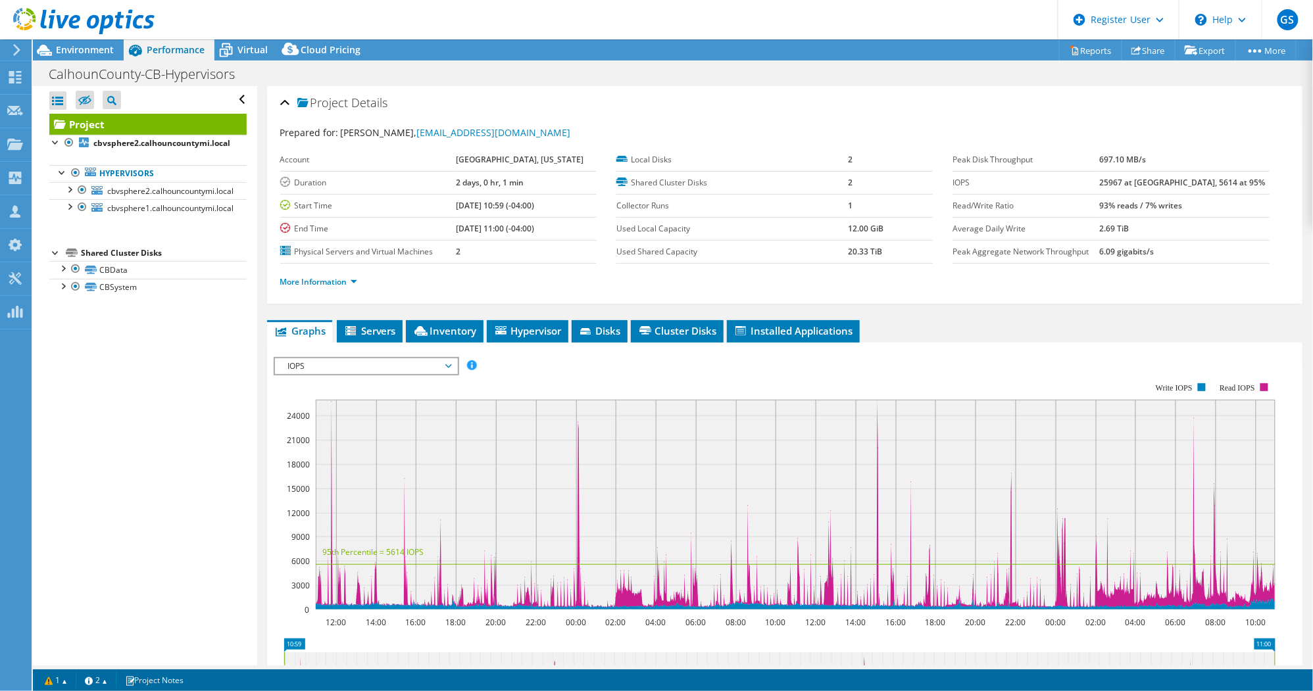
click at [418, 365] on span "IOPS" at bounding box center [366, 366] width 169 height 16
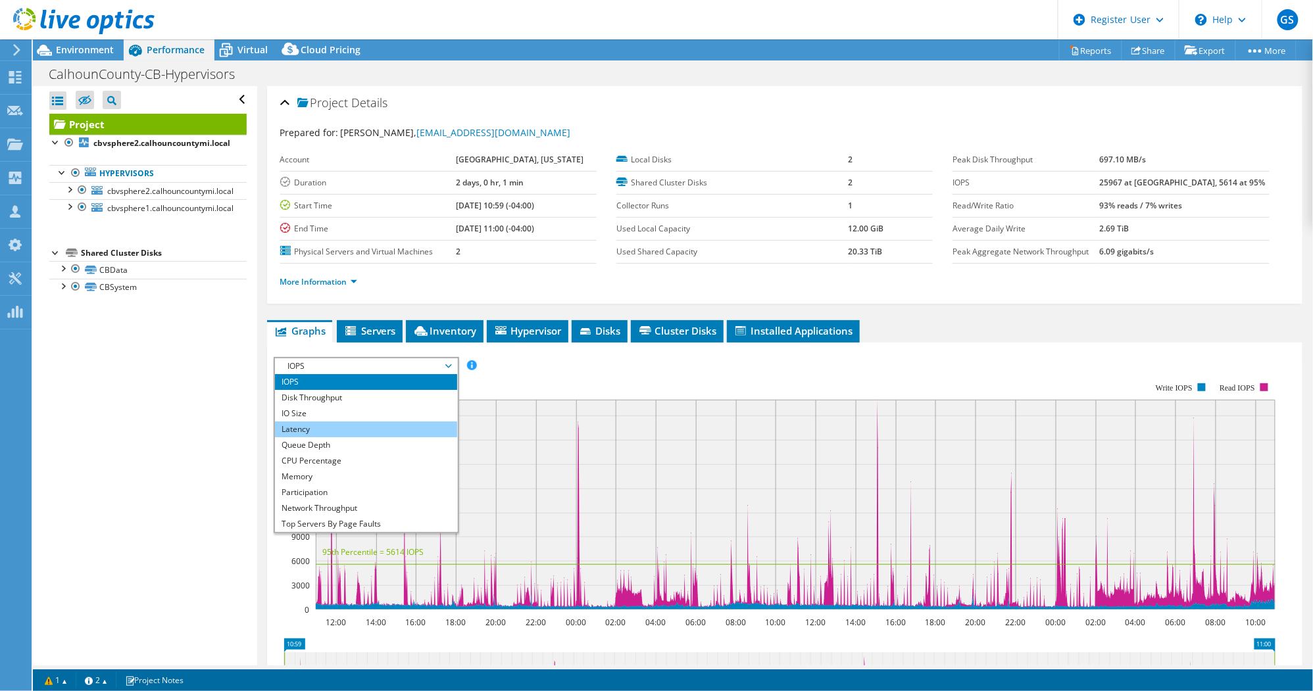
click at [343, 422] on li "Latency" at bounding box center [366, 430] width 182 height 16
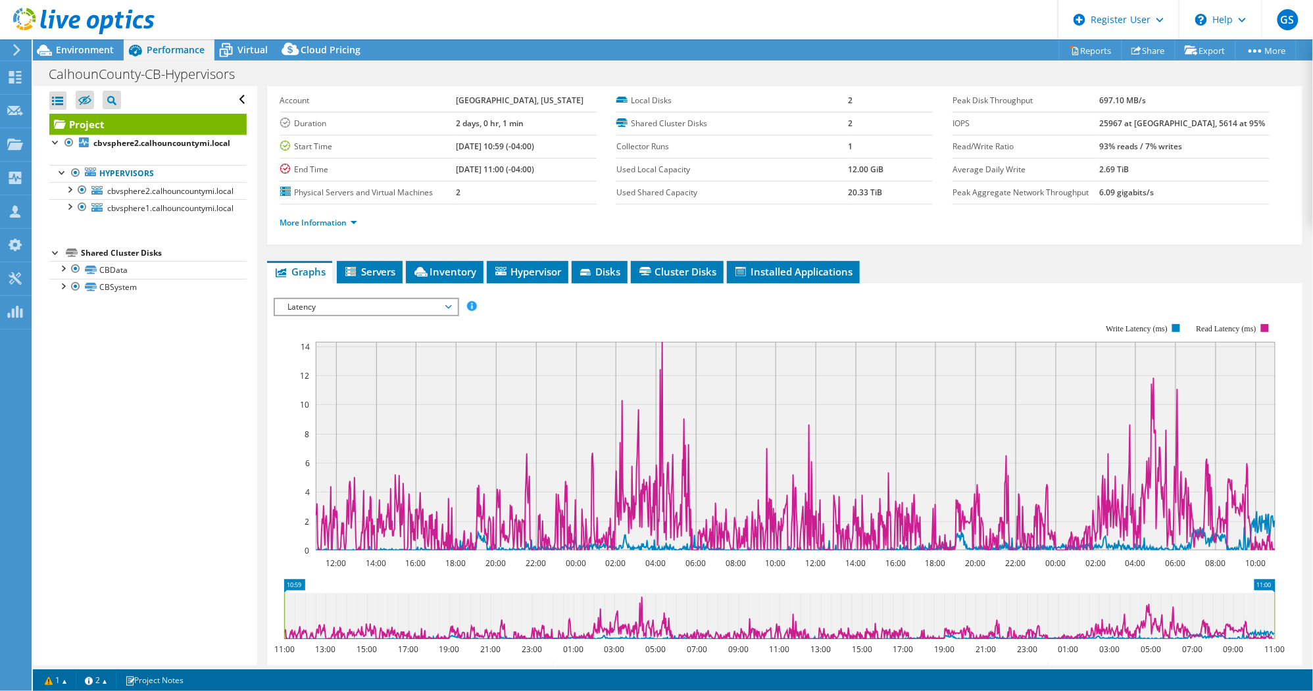
scroll to position [73, 0]
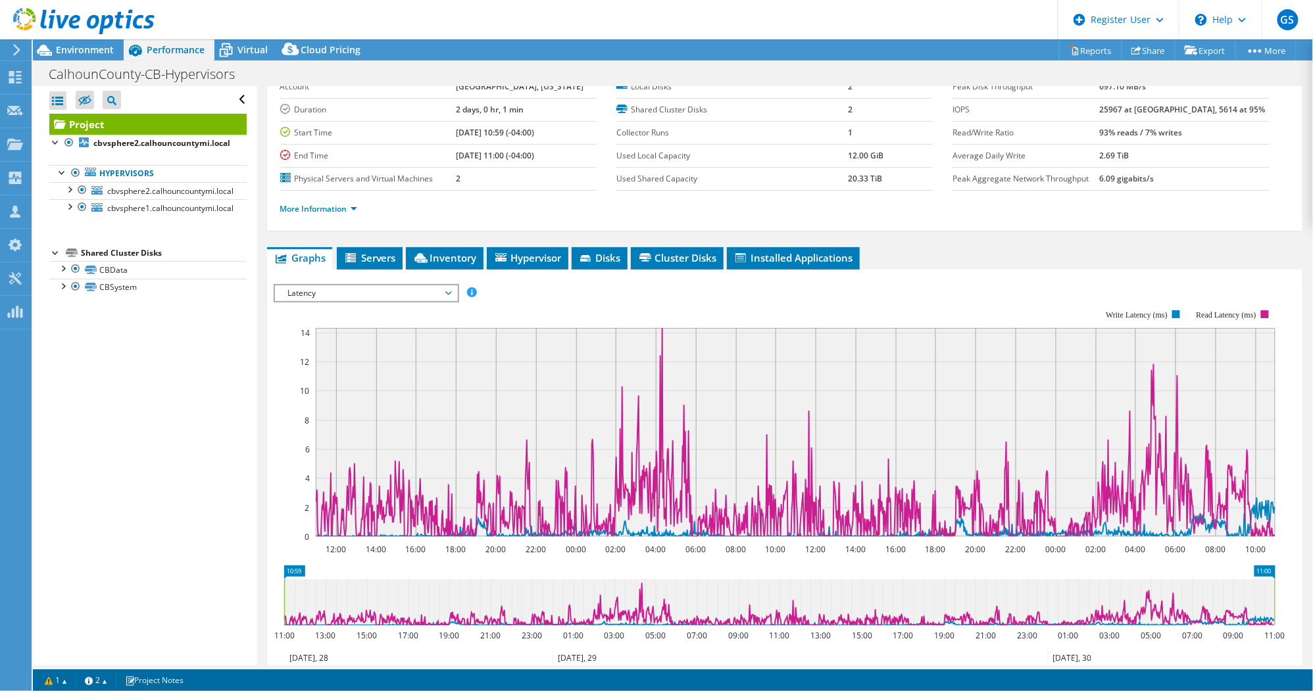
click at [397, 293] on span "Latency" at bounding box center [366, 293] width 169 height 16
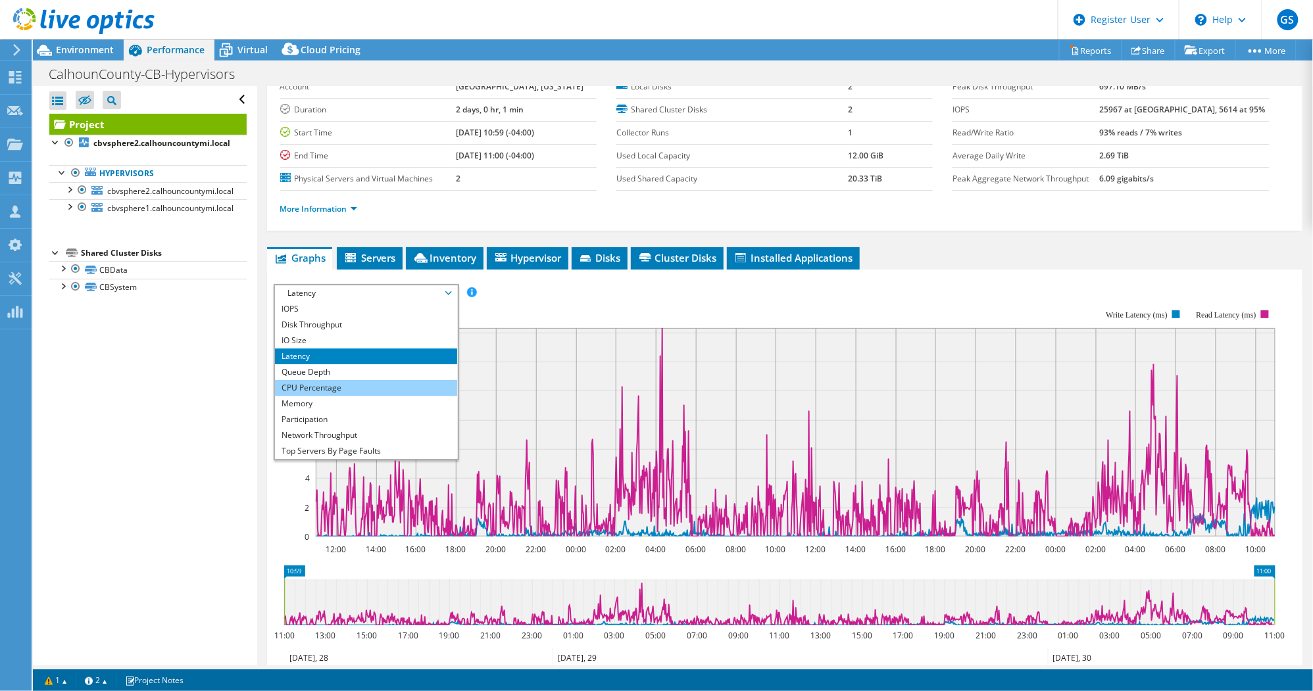
scroll to position [47, 0]
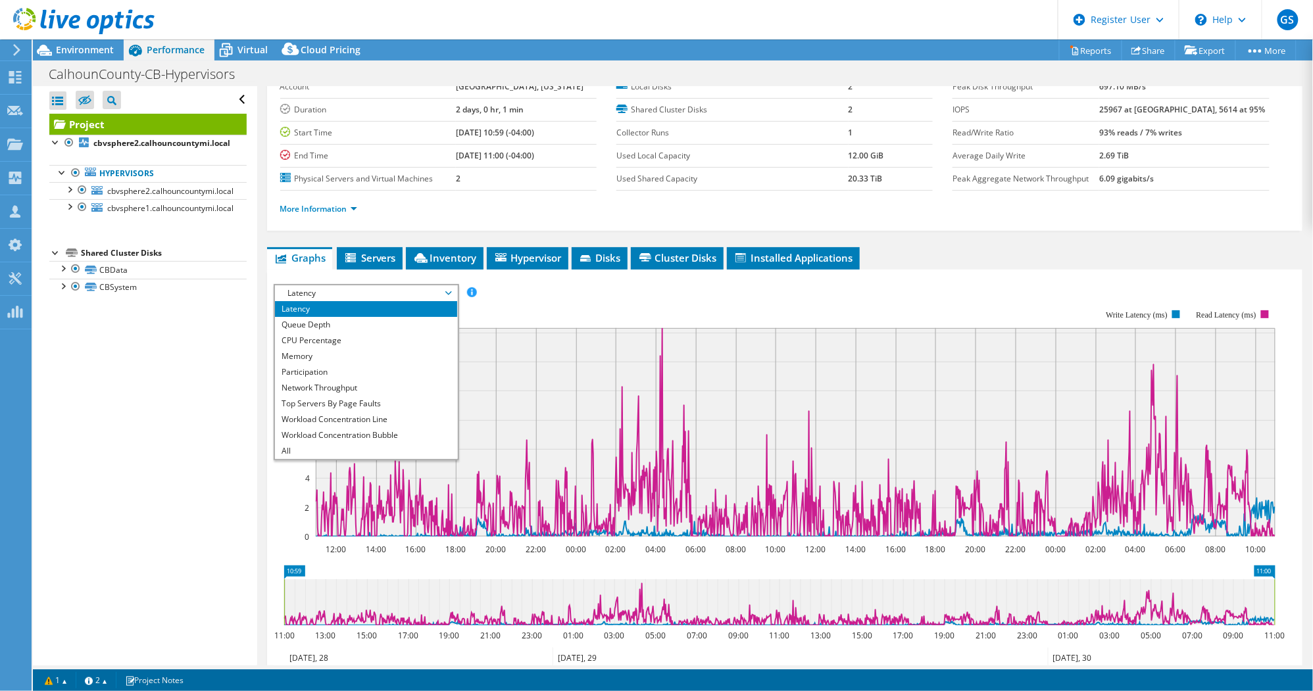
click at [632, 278] on div "IOPS Disk Throughput IO Size Latency Queue Depth CPU Percentage Memory Page Fau…" at bounding box center [785, 506] width 1022 height 456
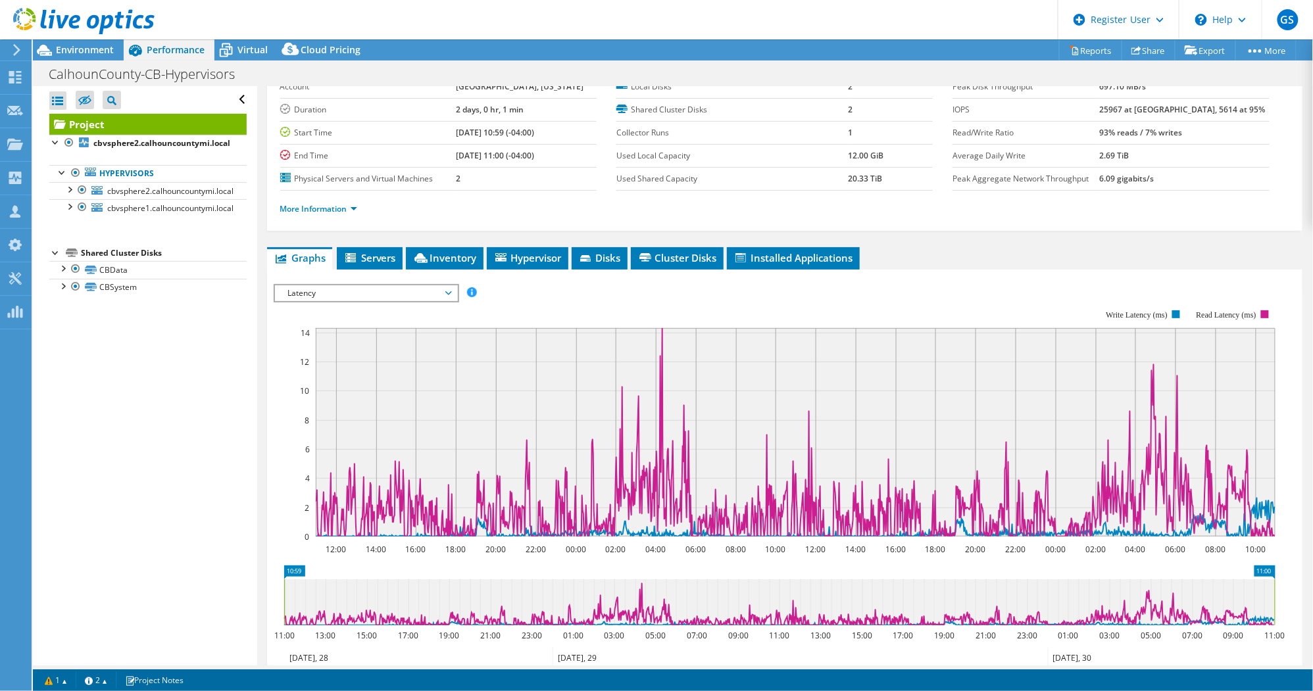
scroll to position [0, 0]
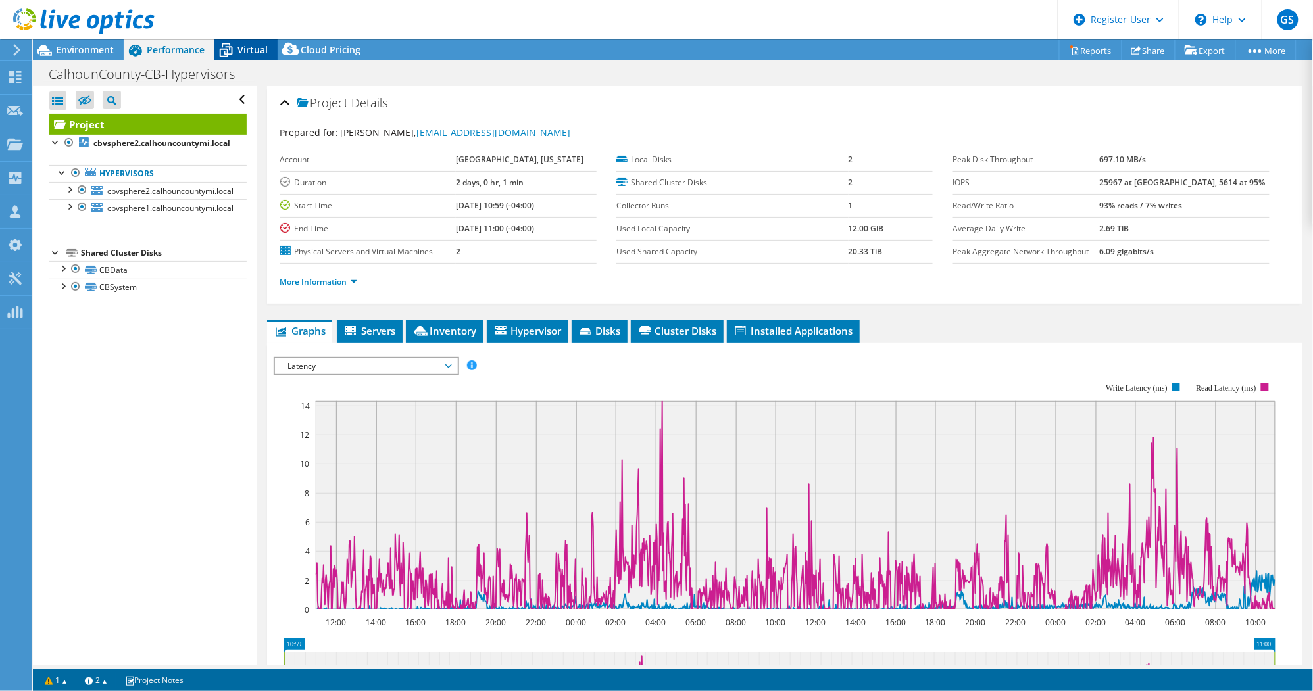
click at [238, 56] on div "Virtual" at bounding box center [245, 49] width 63 height 21
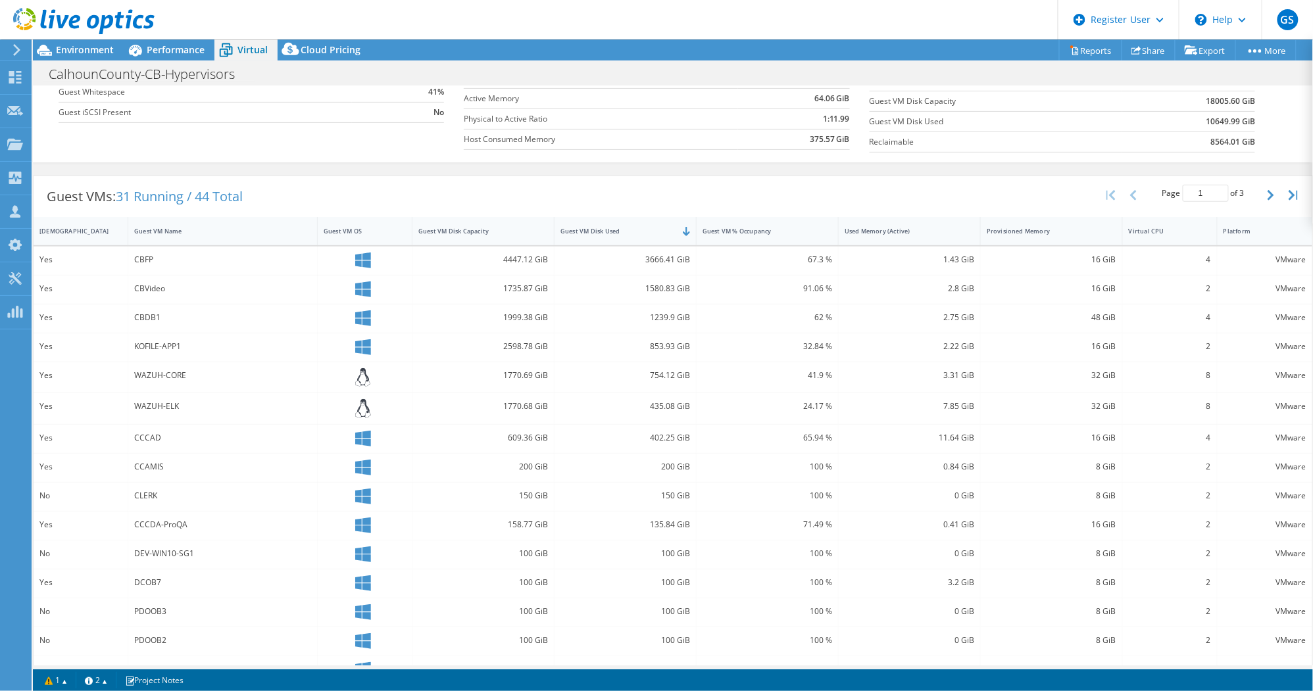
scroll to position [195, 0]
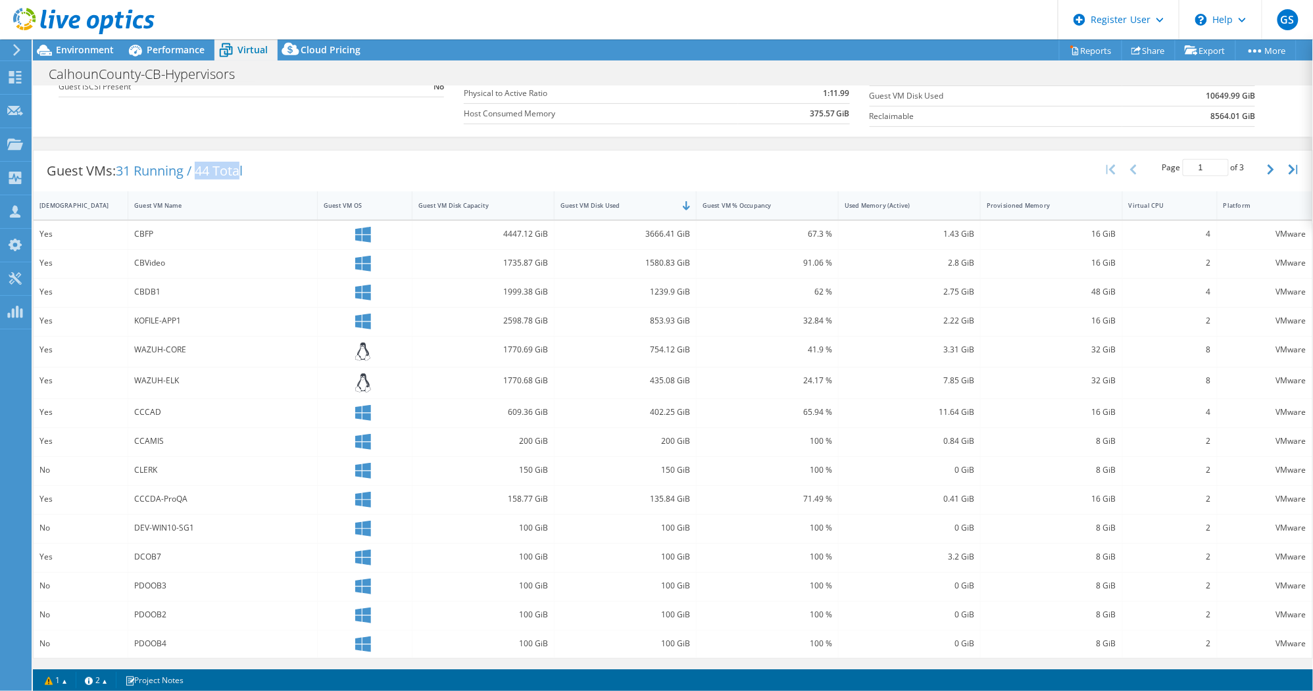
drag, startPoint x: 199, startPoint y: 172, endPoint x: 244, endPoint y: 166, distance: 45.9
click at [243, 166] on span "31 Running / 44 Total" at bounding box center [179, 171] width 127 height 18
drag, startPoint x: 244, startPoint y: 166, endPoint x: 218, endPoint y: 176, distance: 28.1
click at [228, 170] on span "31 Running / 44 Total" at bounding box center [179, 171] width 127 height 18
drag, startPoint x: 140, startPoint y: 321, endPoint x: 187, endPoint y: 319, distance: 46.7
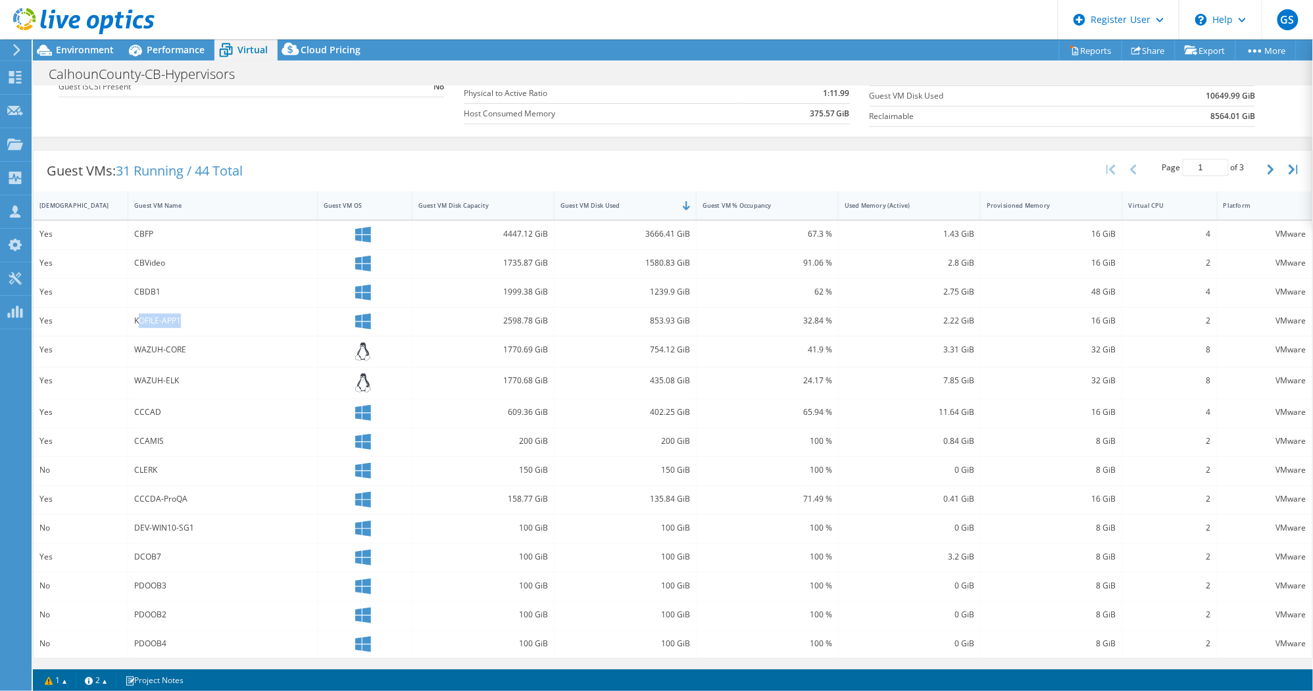
click at [187, 319] on div "KOFILE-APP1" at bounding box center [222, 321] width 177 height 14
drag, startPoint x: 187, startPoint y: 319, endPoint x: 158, endPoint y: 314, distance: 29.3
click at [158, 314] on div "KOFILE-APP1" at bounding box center [222, 321] width 177 height 14
drag, startPoint x: 141, startPoint y: 291, endPoint x: 166, endPoint y: 291, distance: 25.0
click at [166, 291] on div "CBDB1" at bounding box center [222, 292] width 177 height 14
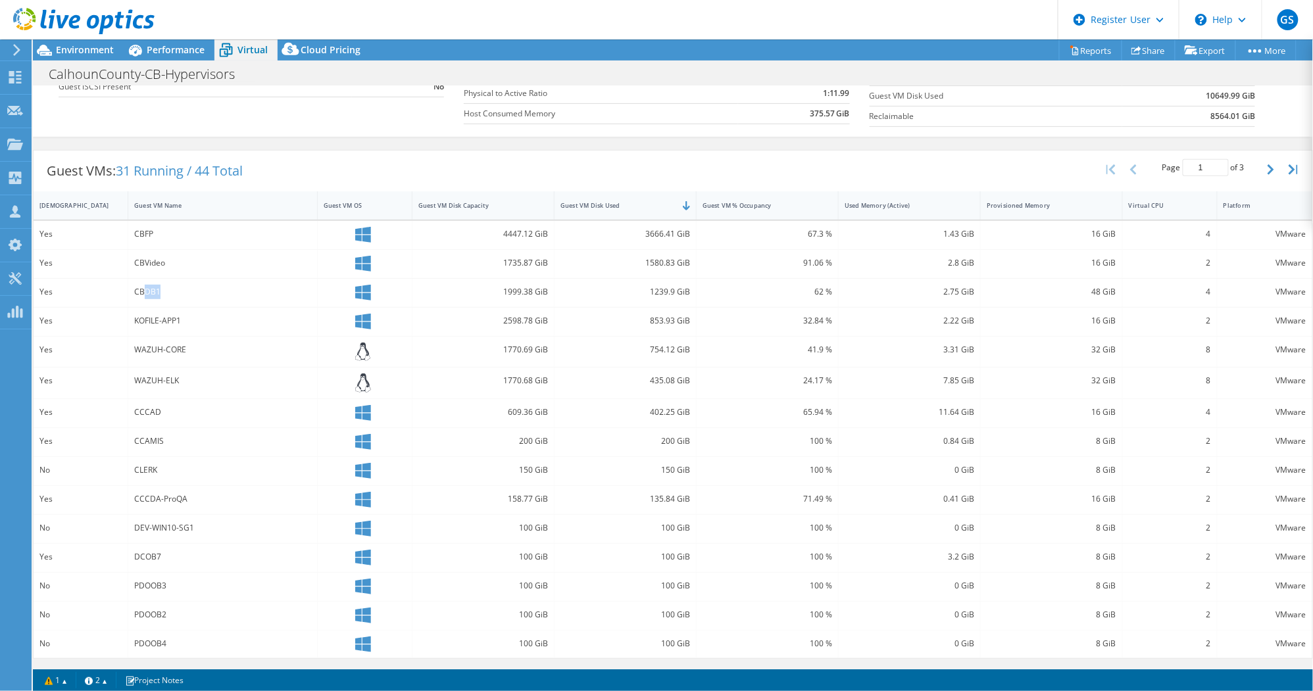
drag, startPoint x: 166, startPoint y: 291, endPoint x: 148, endPoint y: 291, distance: 17.8
click at [148, 291] on div "CBDB1" at bounding box center [222, 292] width 177 height 14
click at [279, 437] on div "CCAMIS" at bounding box center [222, 441] width 177 height 14
